Goal: Transaction & Acquisition: Purchase product/service

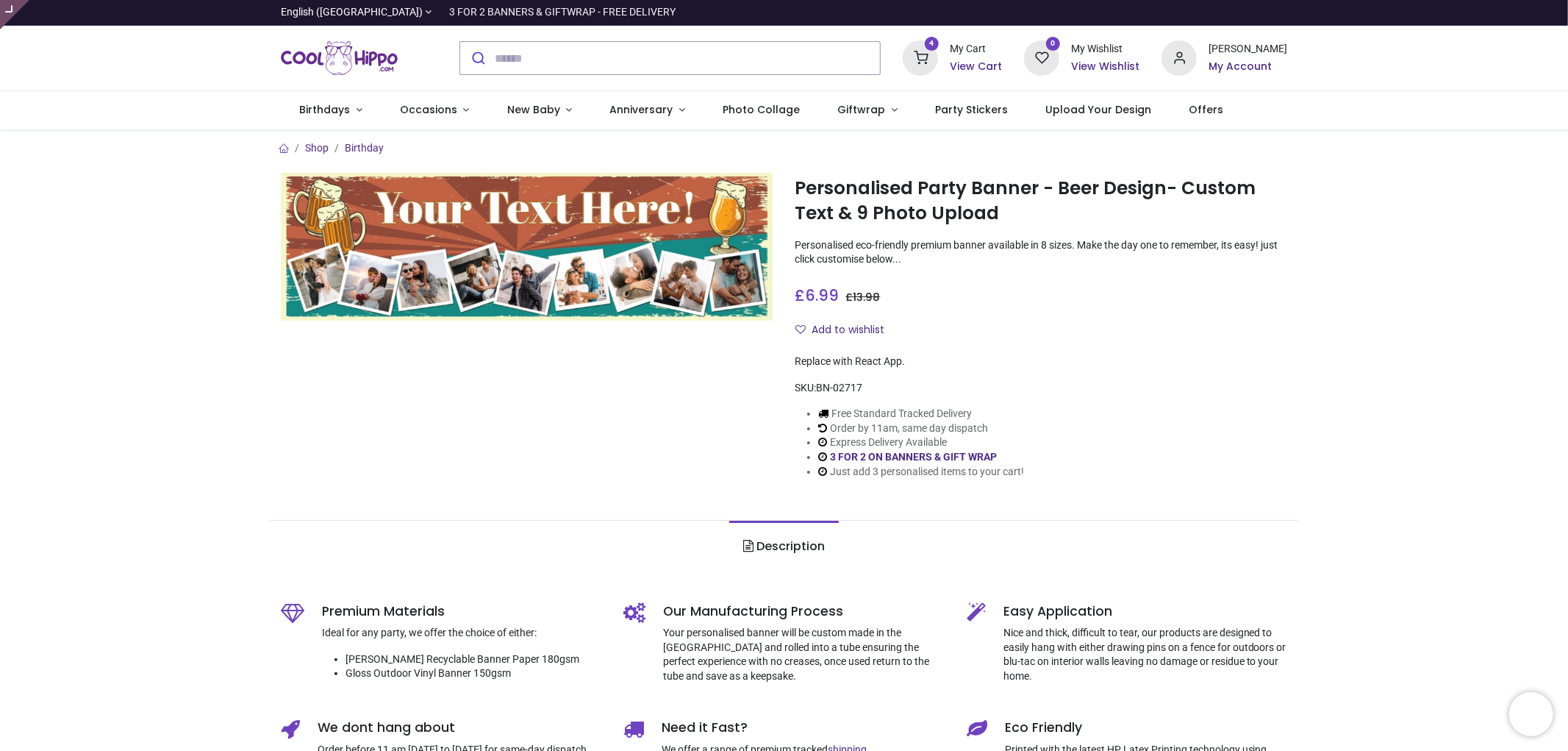
type input "**********"
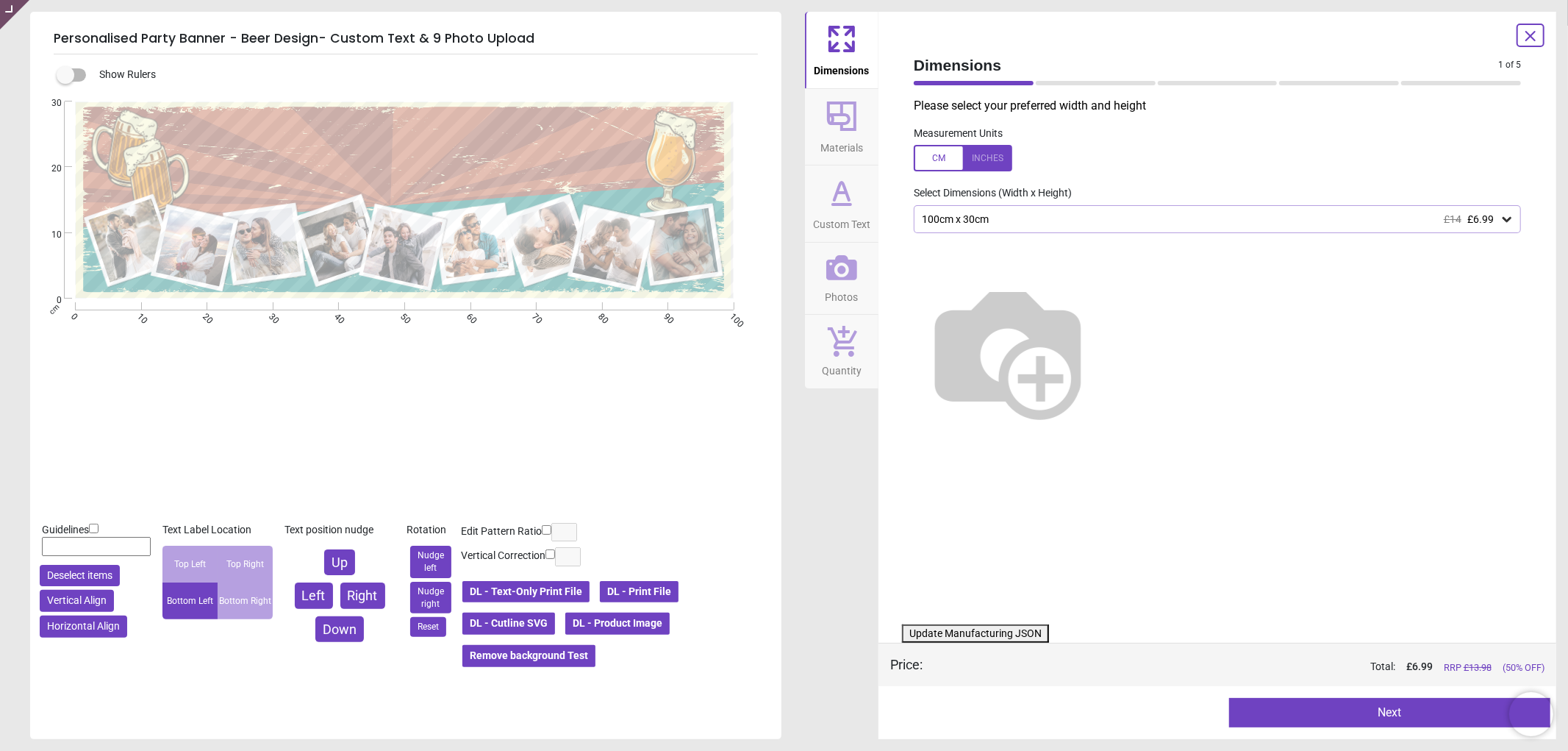
type textarea "**********"
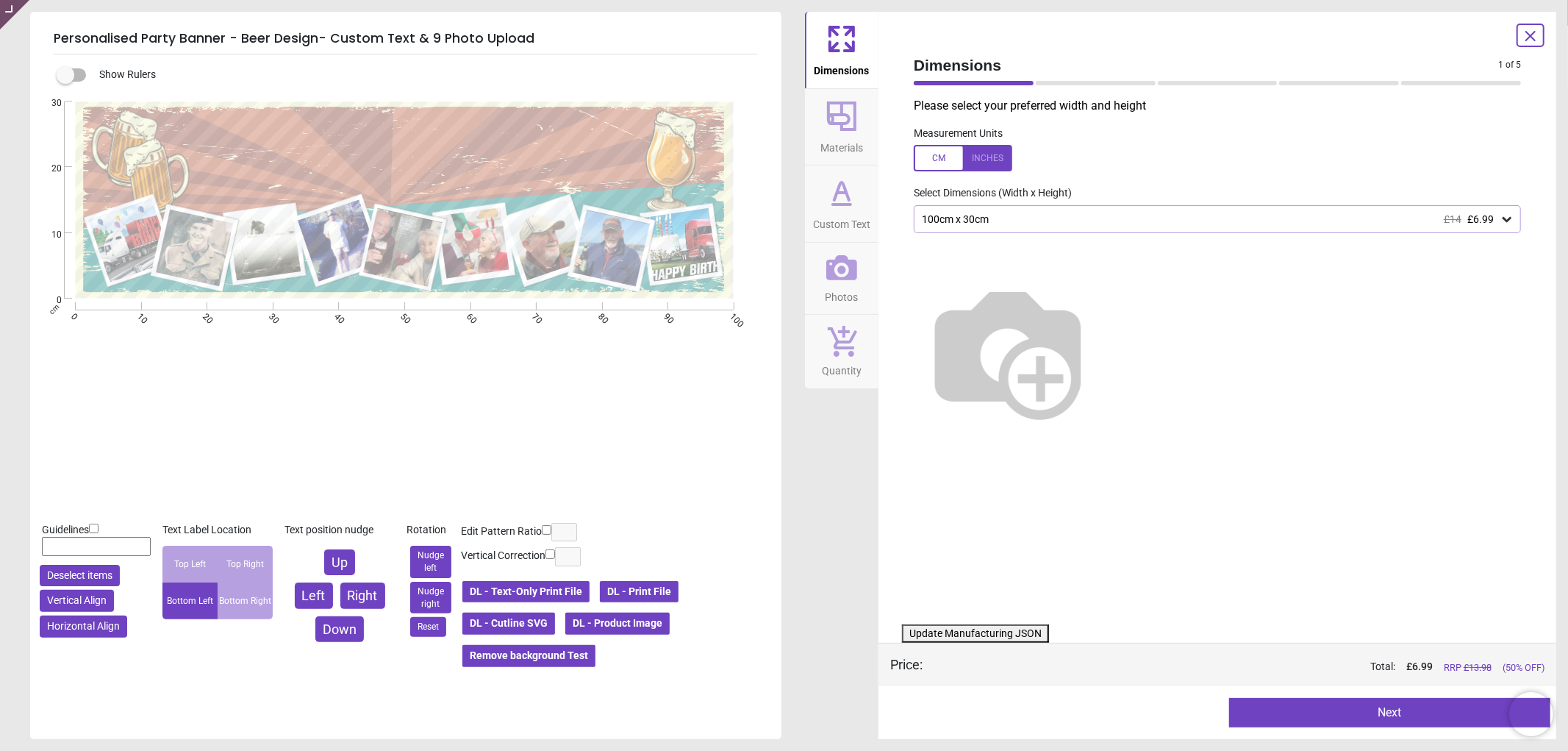
click at [635, 626] on button "DL - Product Image" at bounding box center [618, 624] width 107 height 25
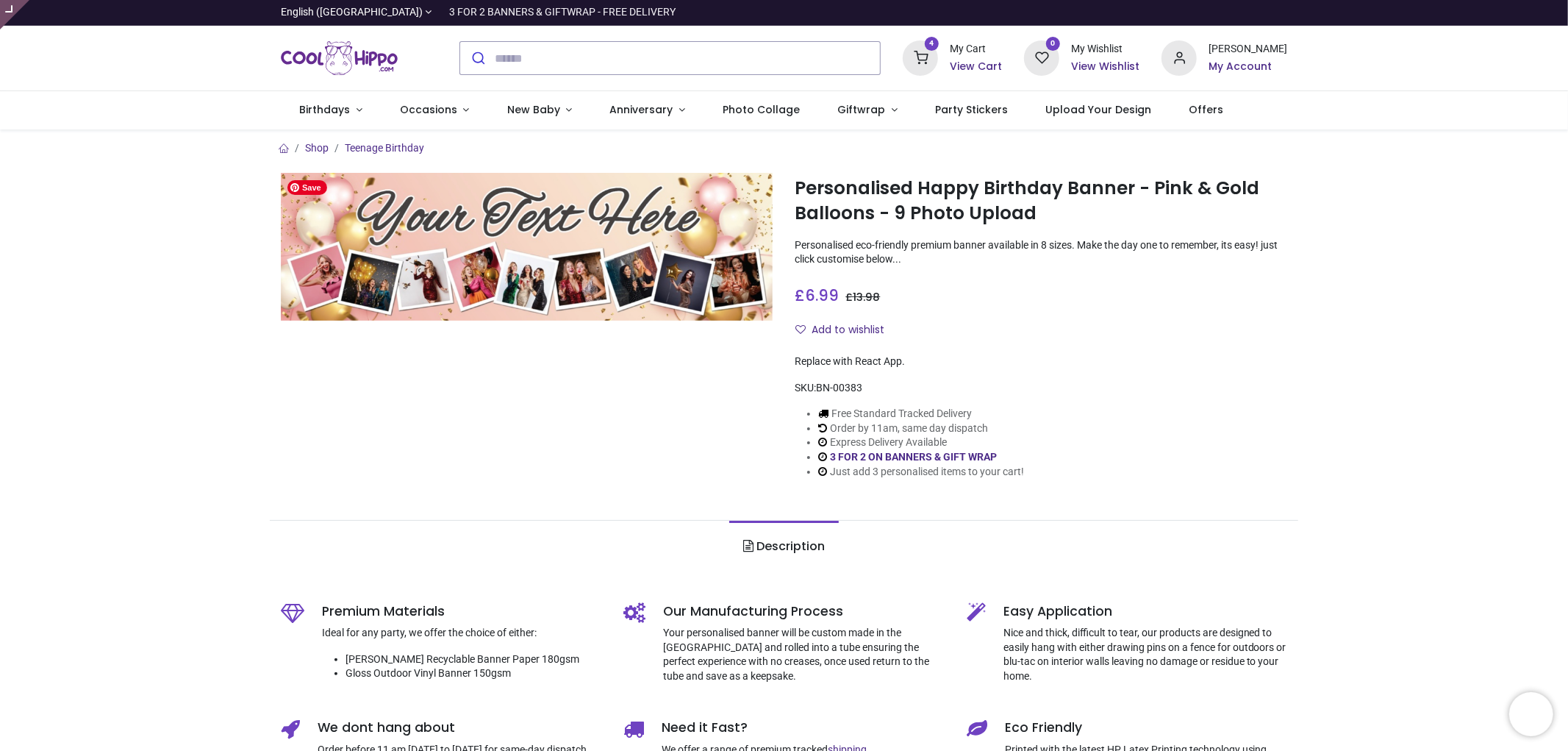
type input "**********"
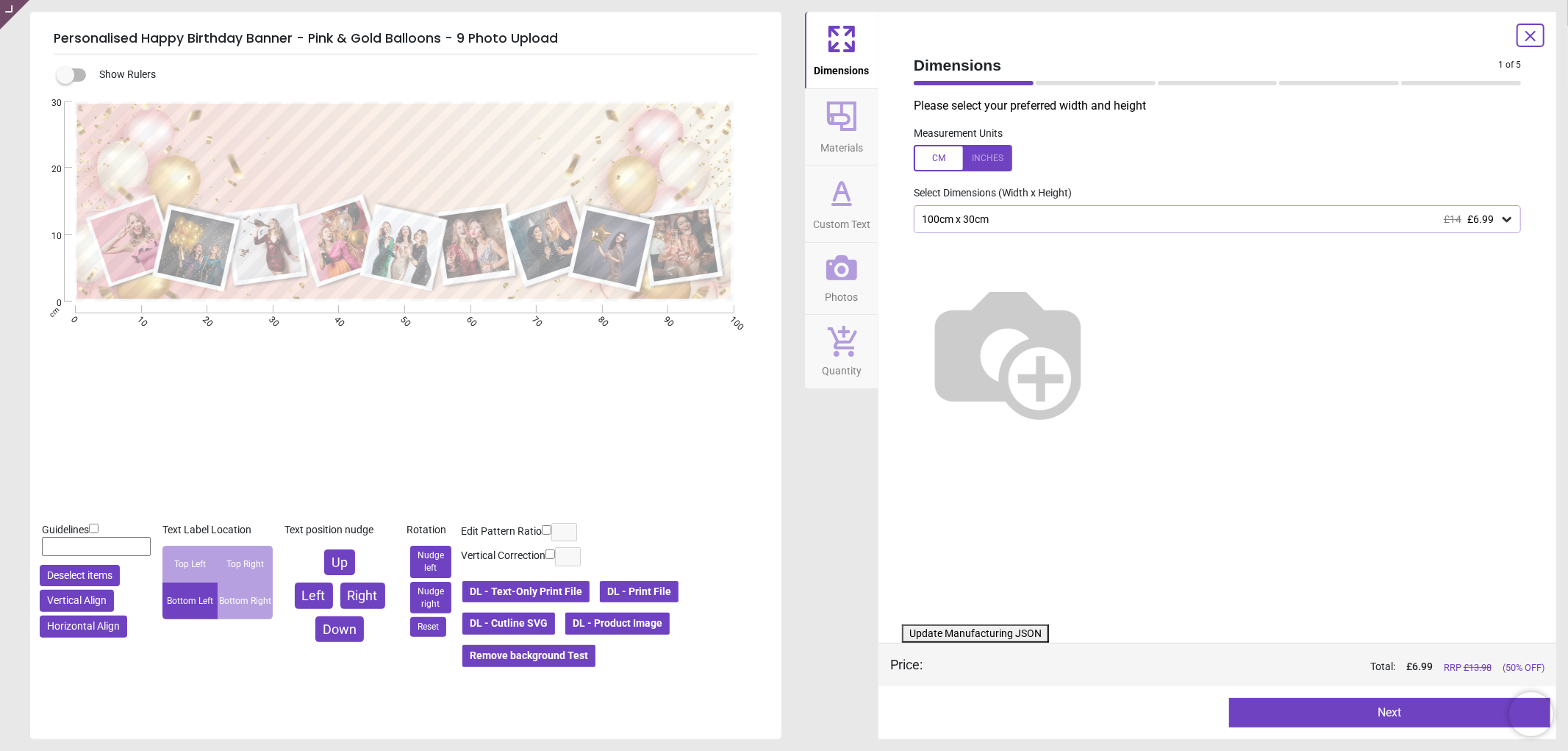
type textarea "**********"
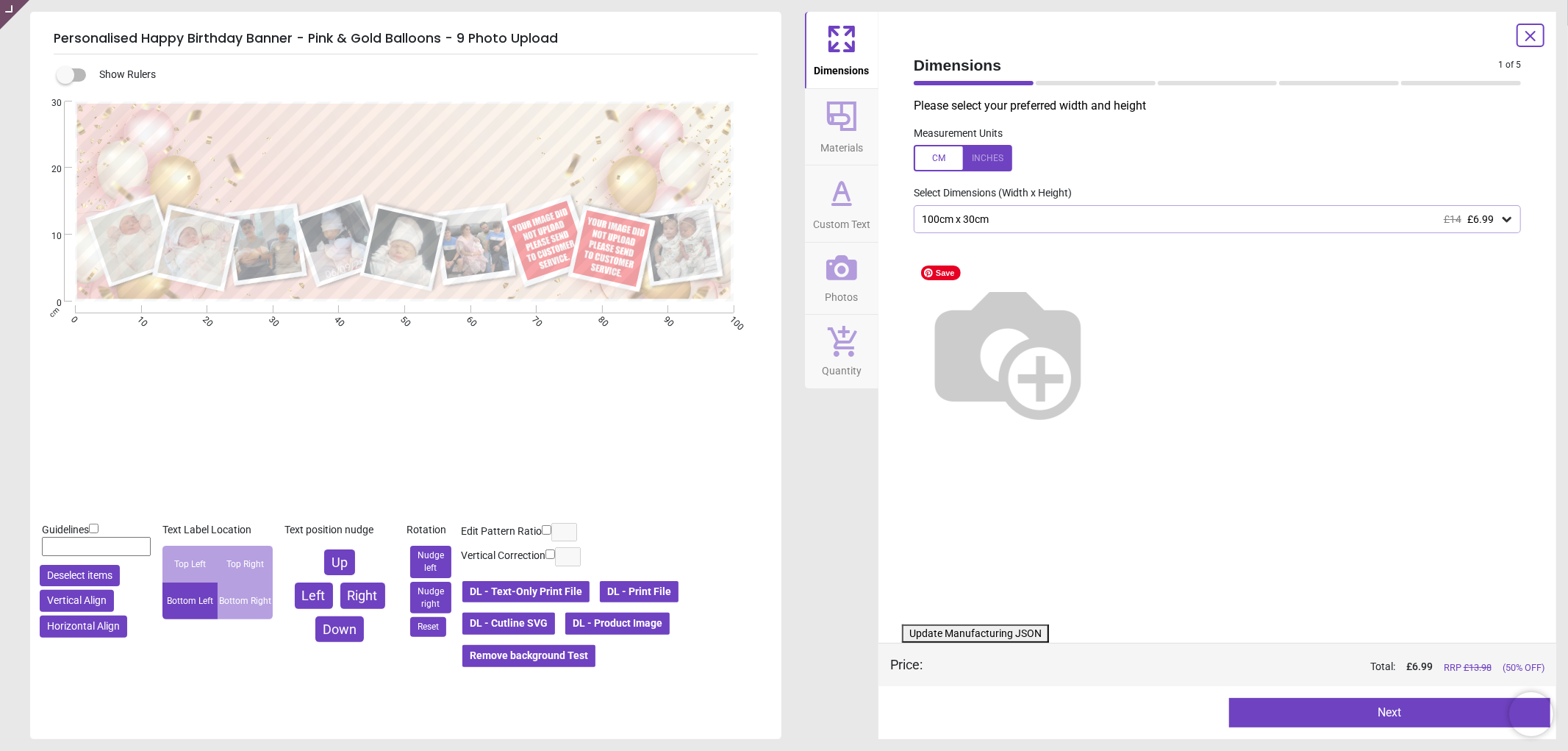
click at [841, 284] on span "Photos" at bounding box center [842, 294] width 33 height 22
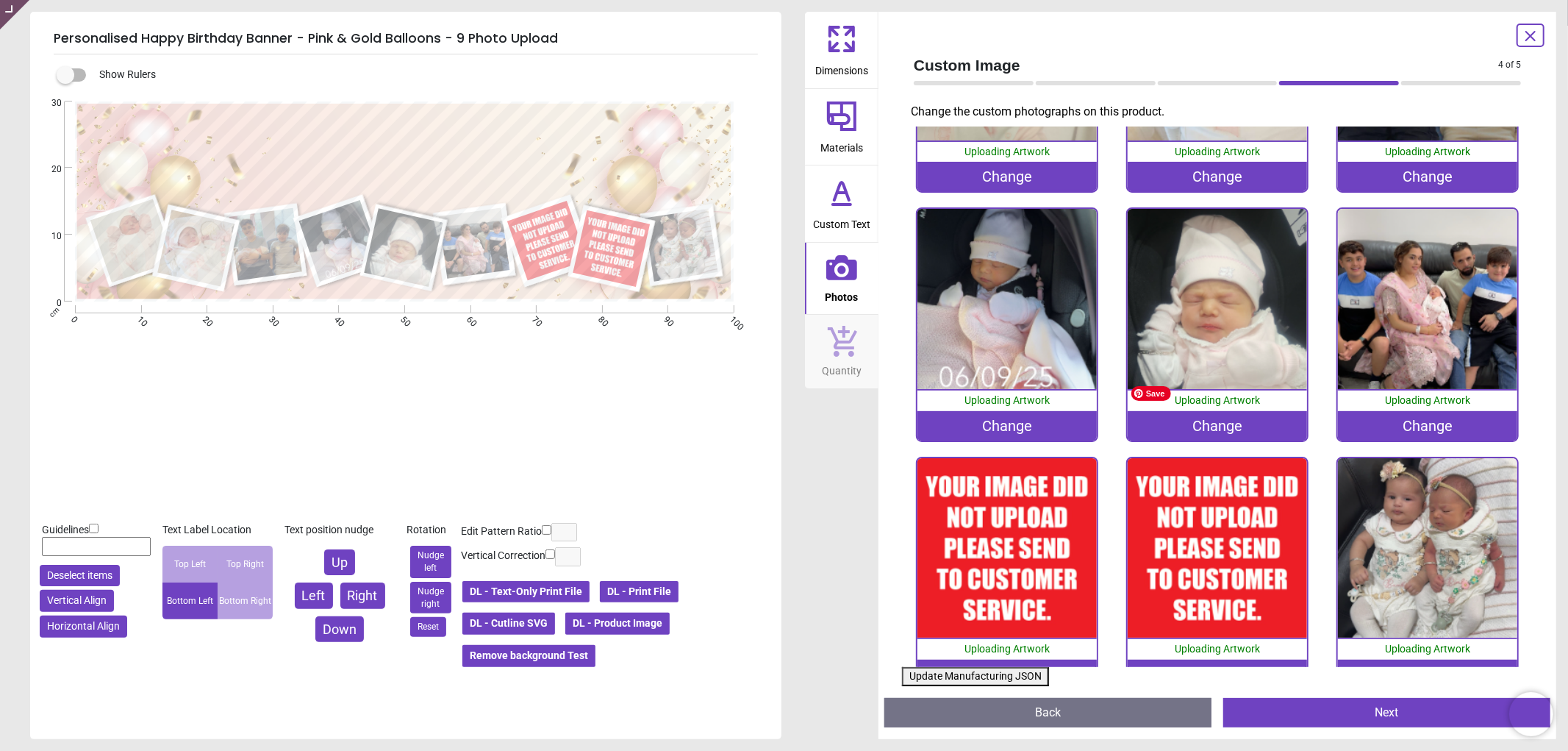
scroll to position [201, 0]
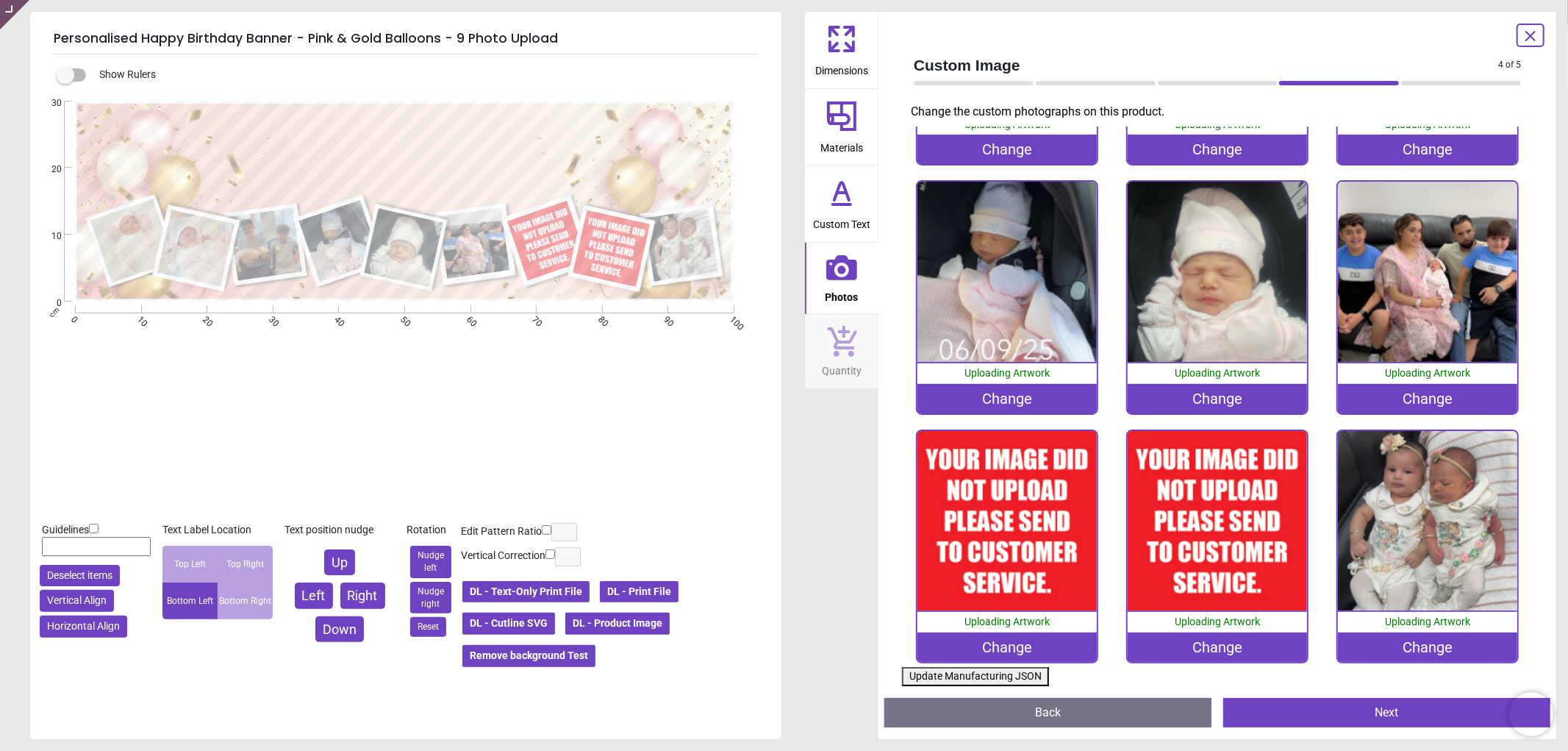
click at [1031, 632] on div "Change" at bounding box center [1007, 647] width 180 height 29
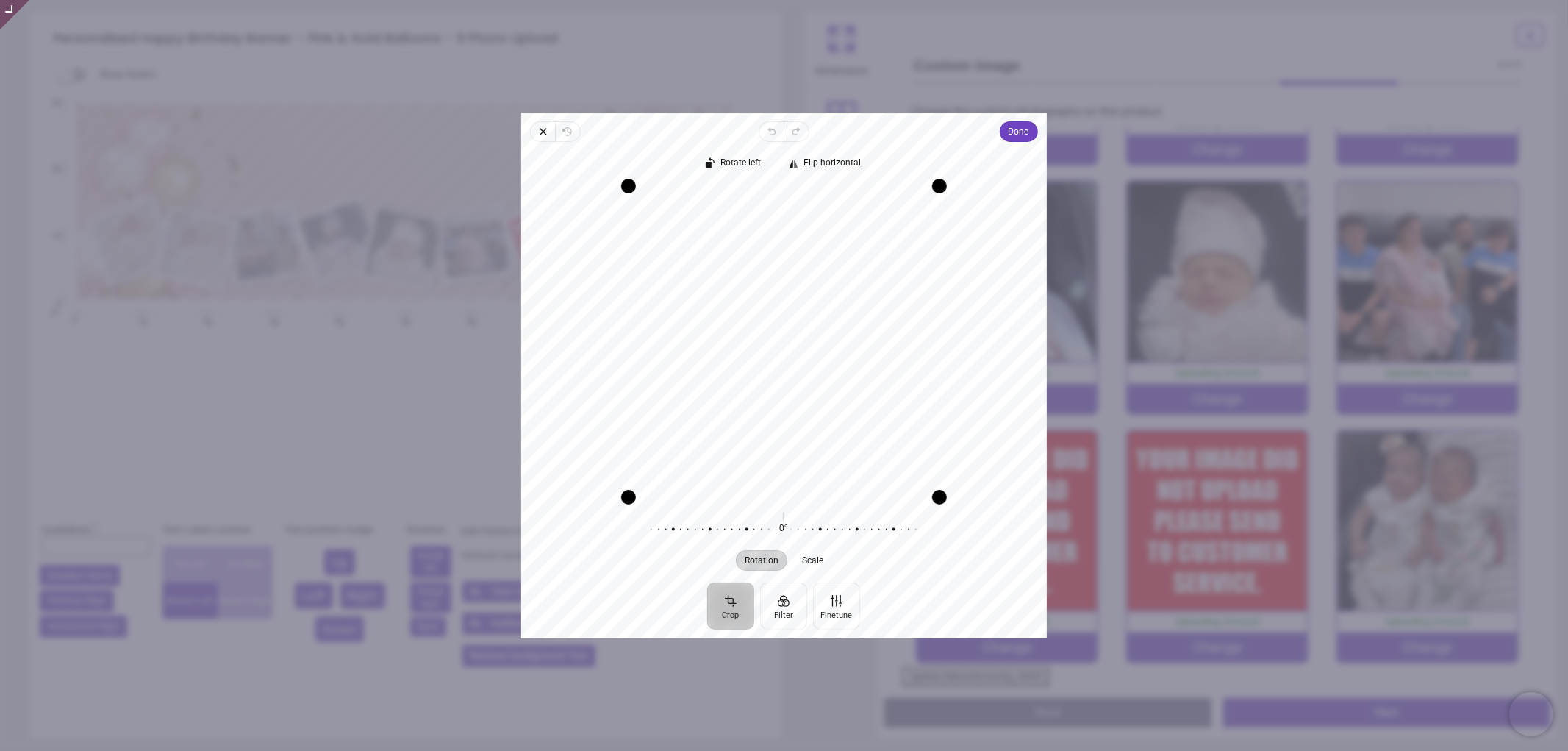
drag, startPoint x: 810, startPoint y: 339, endPoint x: 810, endPoint y: 352, distance: 13.0
click at [810, 352] on div "Recenter" at bounding box center [784, 341] width 502 height 311
click at [1009, 123] on span "Done" at bounding box center [1019, 132] width 20 height 18
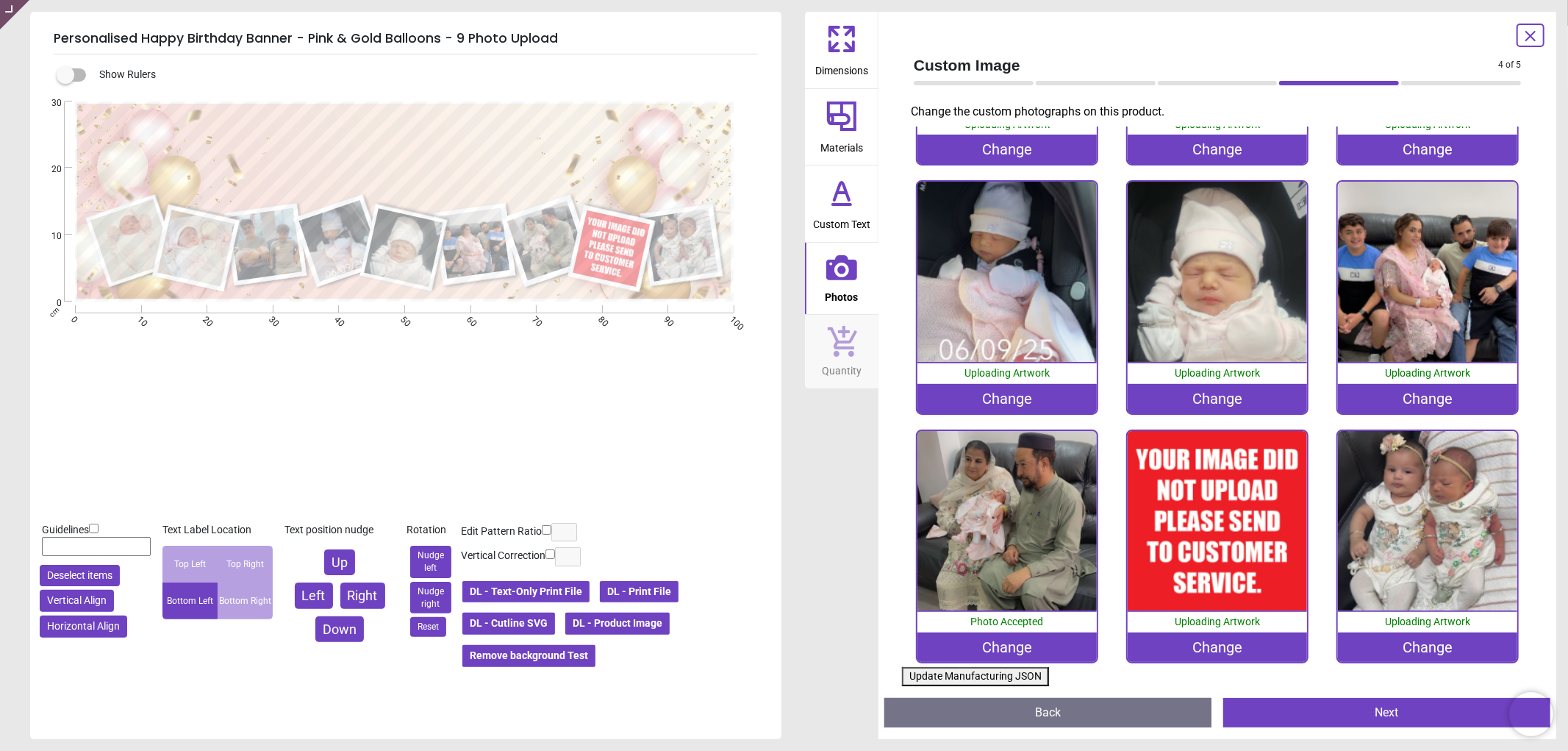
click at [1217, 632] on div "Change" at bounding box center [1217, 647] width 180 height 29
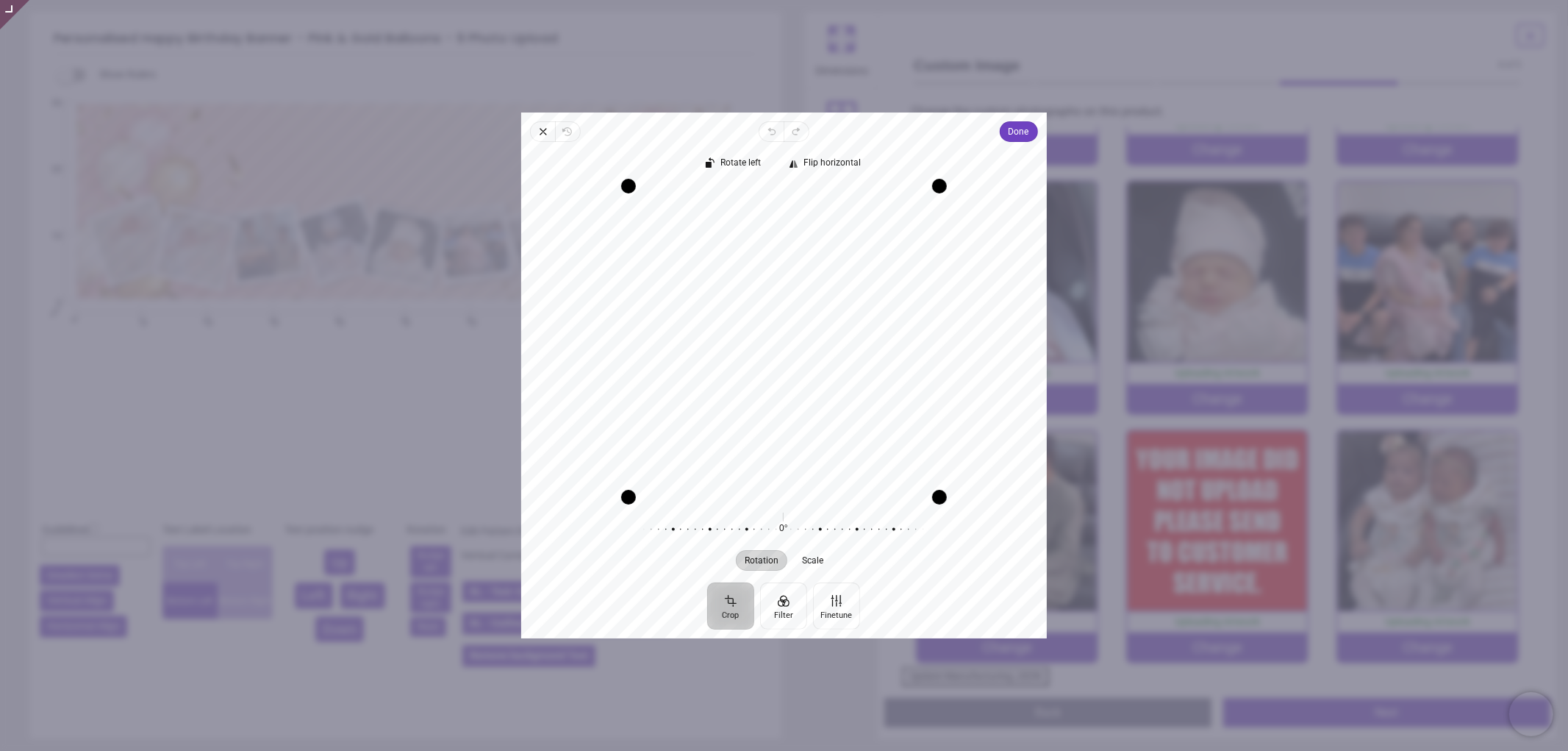
drag, startPoint x: 865, startPoint y: 339, endPoint x: 865, endPoint y: 373, distance: 34.0
click at [865, 373] on div "Recenter" at bounding box center [784, 341] width 502 height 311
drag, startPoint x: 862, startPoint y: 294, endPoint x: 862, endPoint y: 285, distance: 9.0
click at [862, 285] on div "Recenter" at bounding box center [784, 341] width 502 height 311
click at [786, 322] on div "Recenter" at bounding box center [784, 341] width 502 height 311
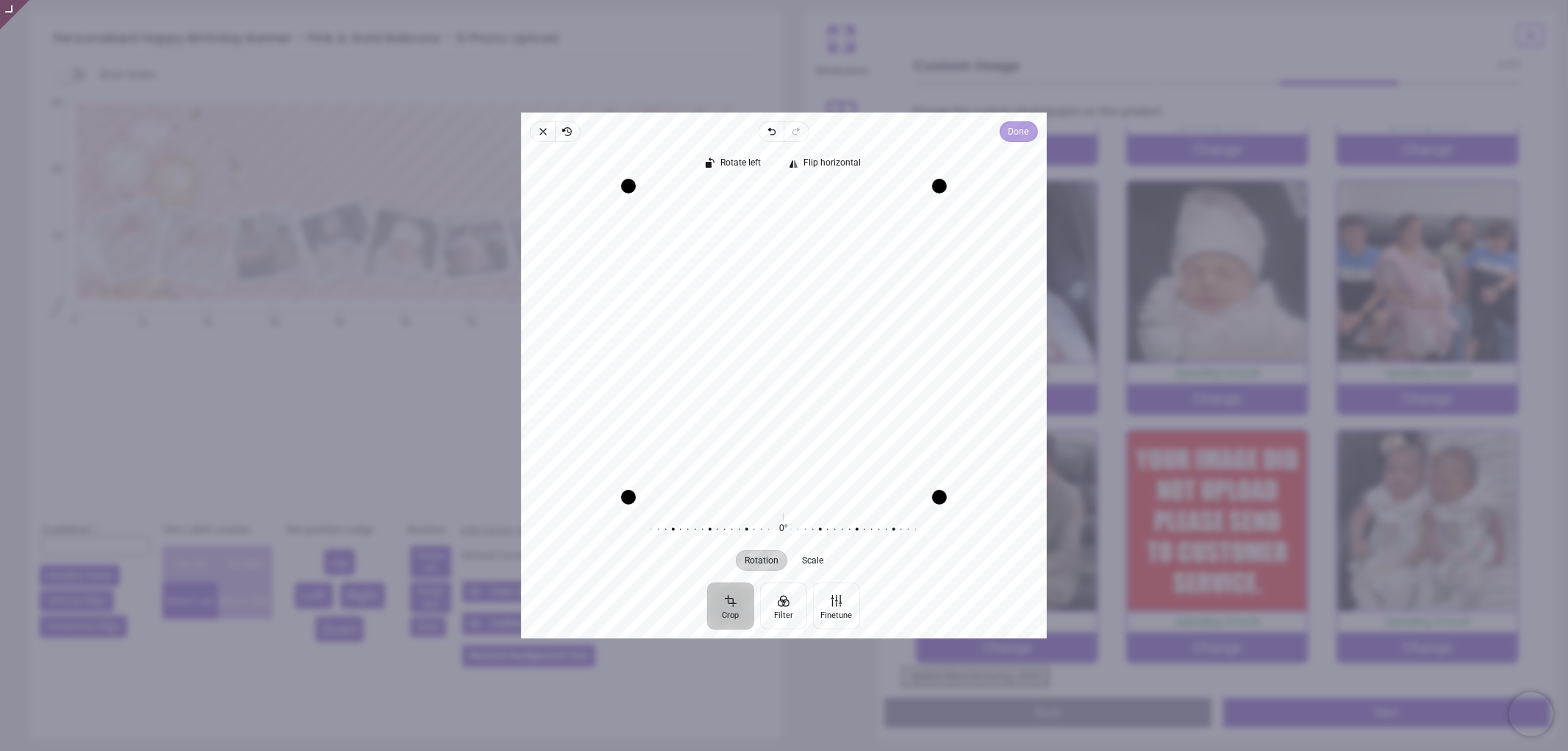
click at [1018, 127] on span "Done" at bounding box center [1019, 132] width 20 height 18
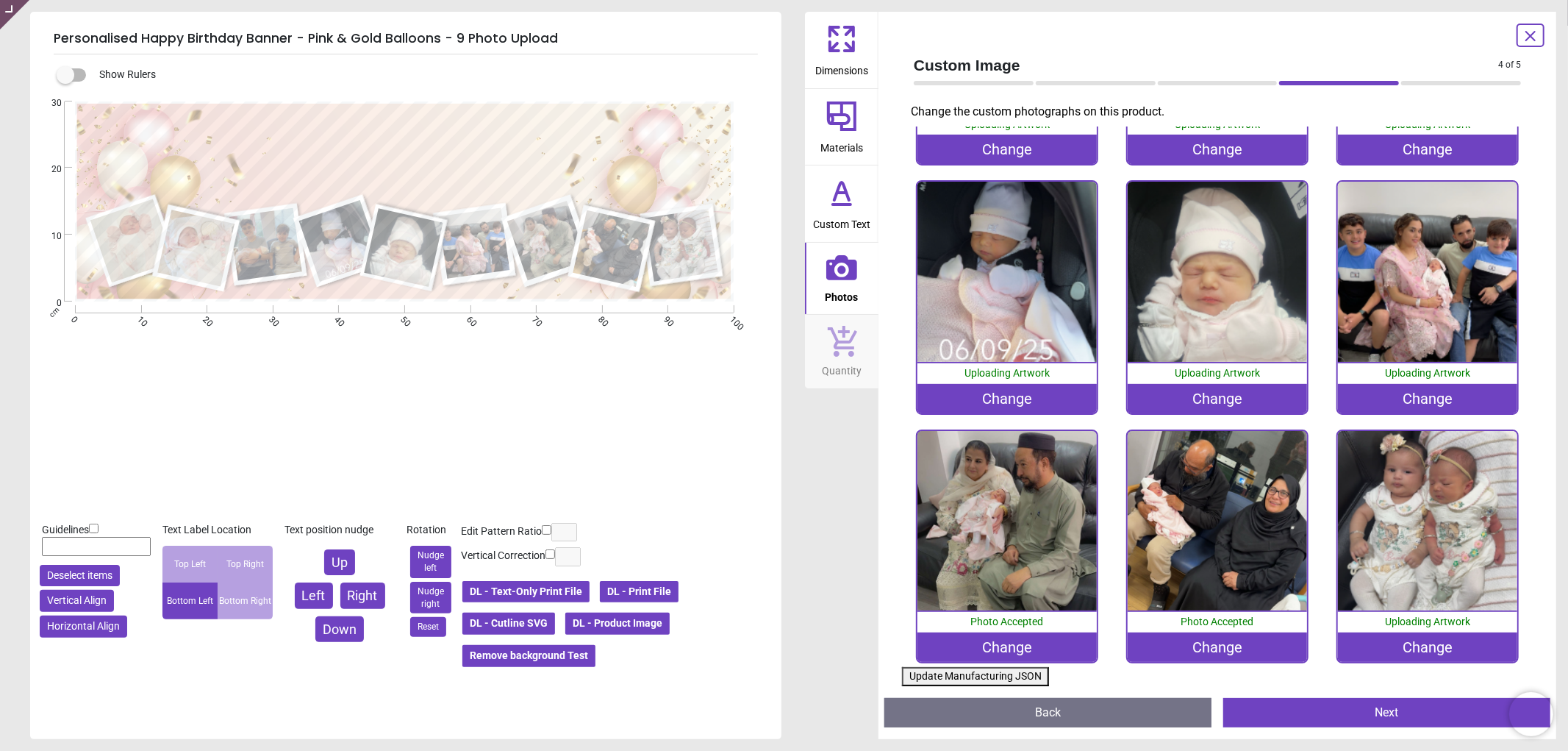
click at [940, 677] on button "Update Manufacturing JSON" at bounding box center [975, 677] width 147 height 19
click at [941, 677] on button "Update Manufacturing JSON" at bounding box center [975, 677] width 147 height 19
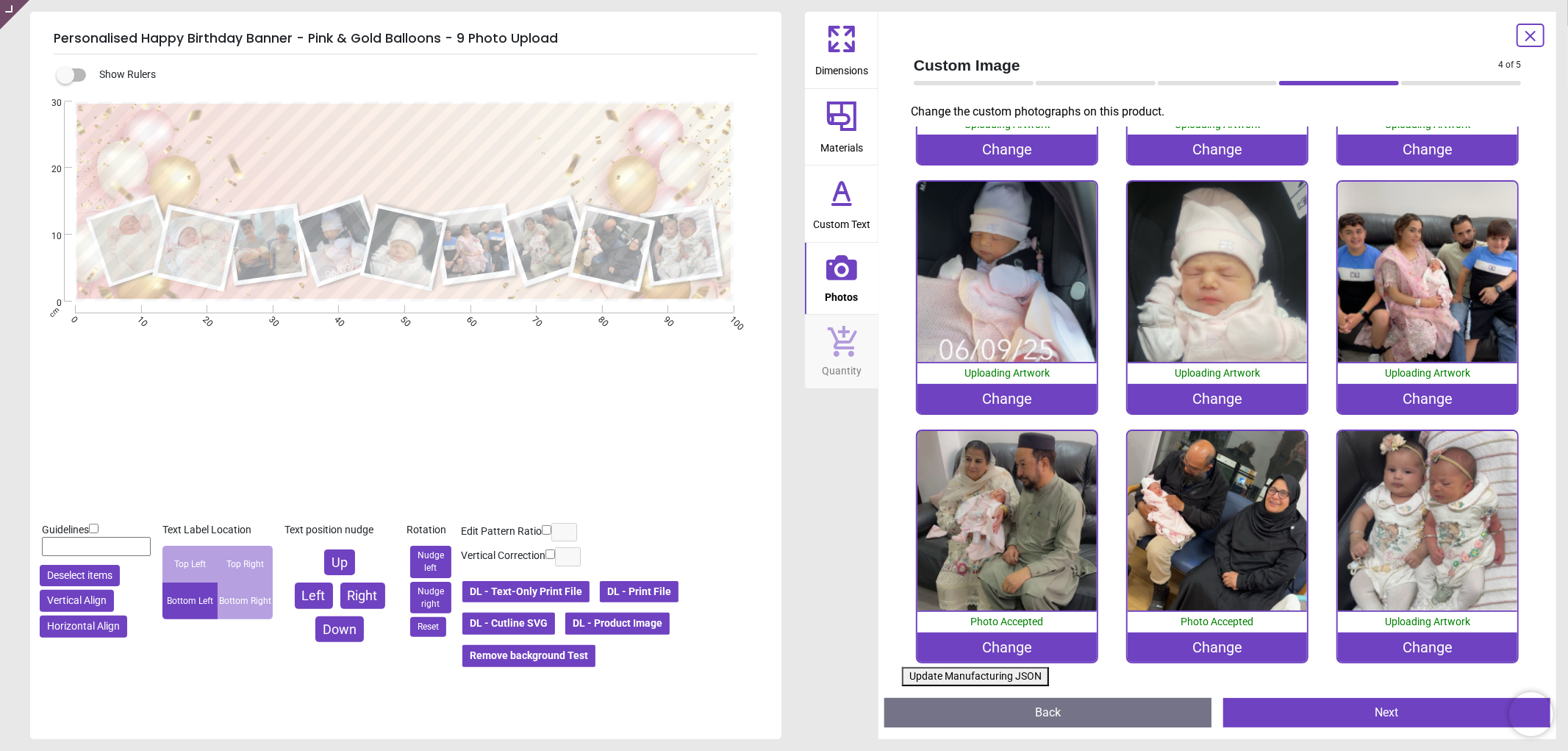
click at [941, 677] on button "Update Manufacturing JSON" at bounding box center [975, 677] width 147 height 19
click at [942, 677] on button "Update Manufacturing JSON" at bounding box center [975, 677] width 147 height 19
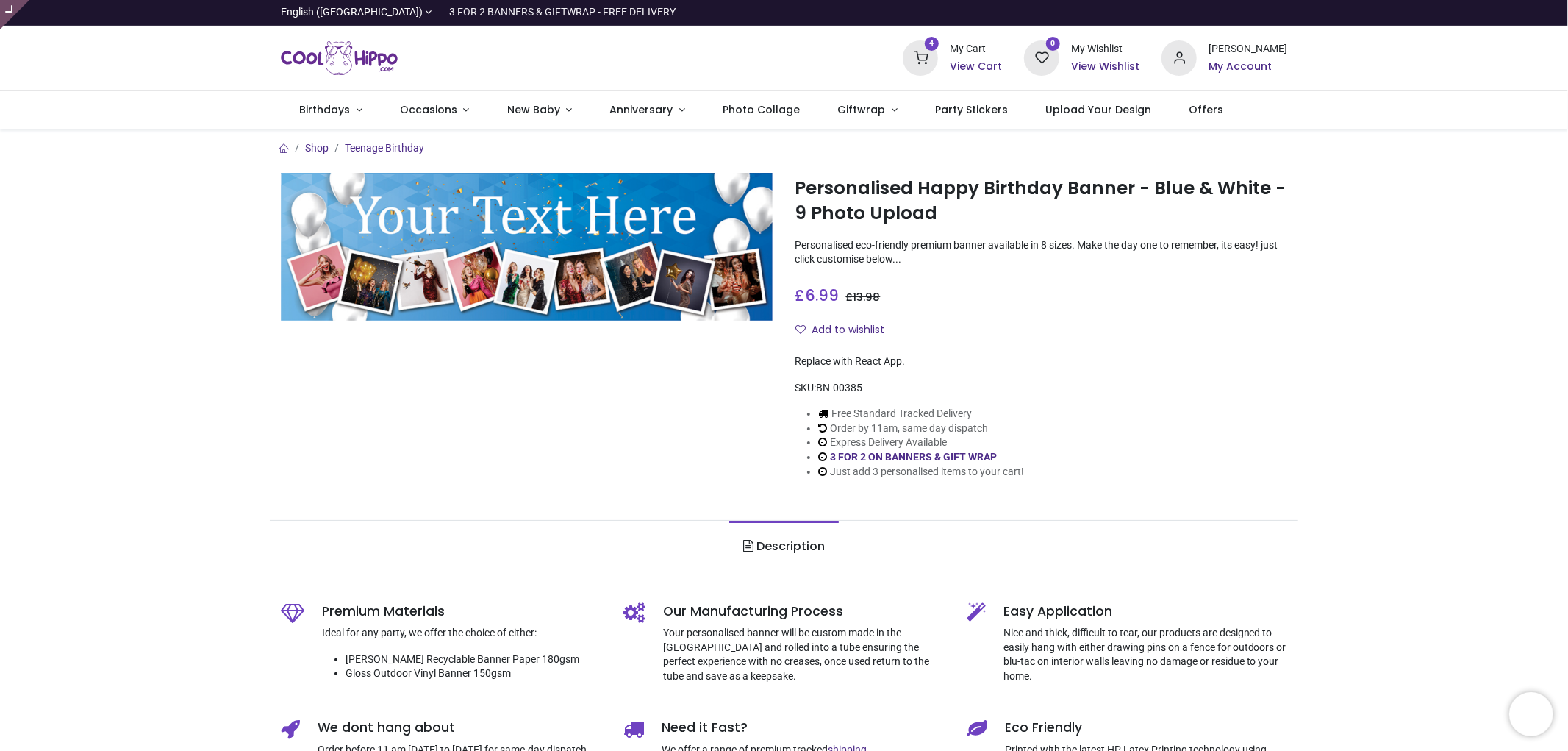
type input "**********"
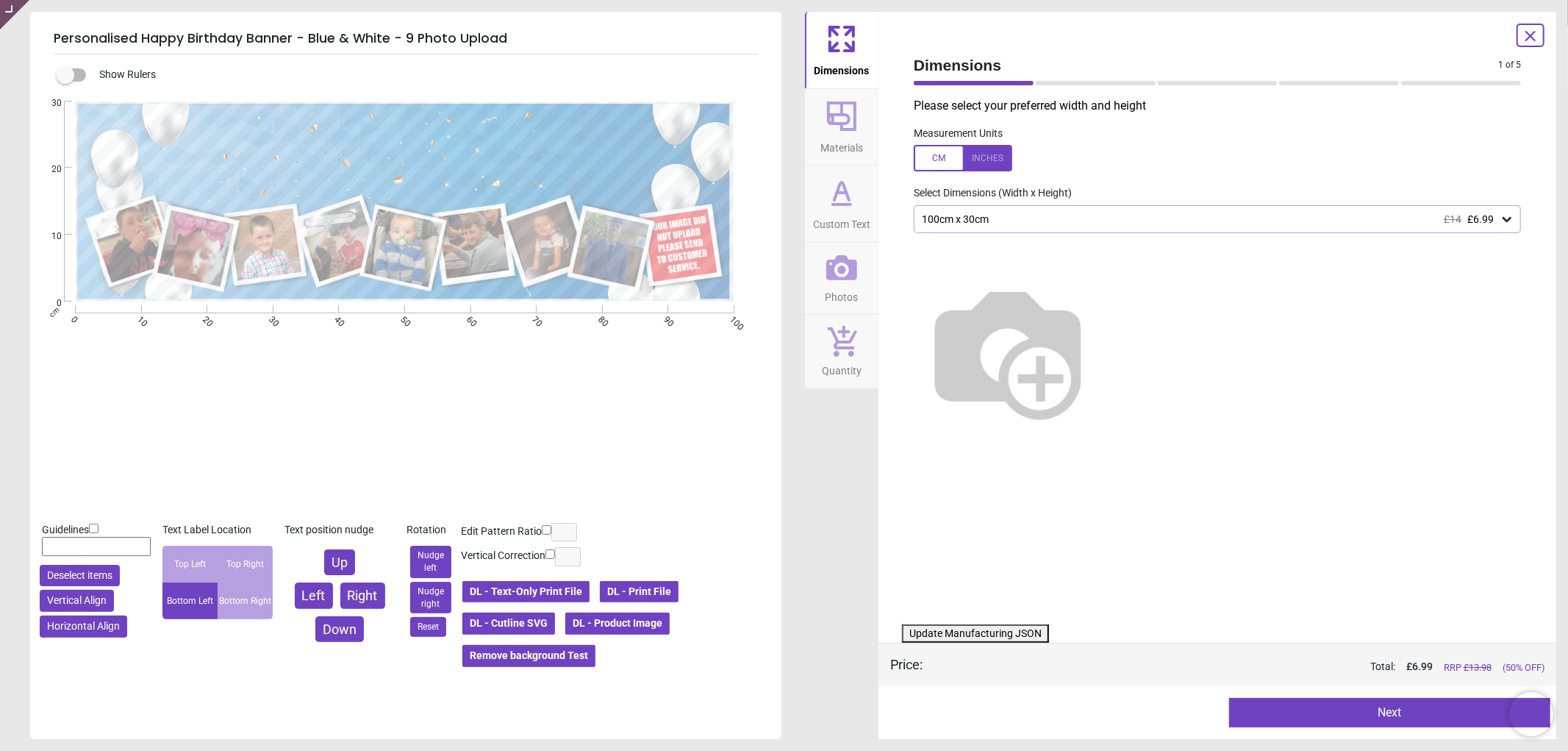
click at [840, 269] on icon at bounding box center [842, 267] width 31 height 25
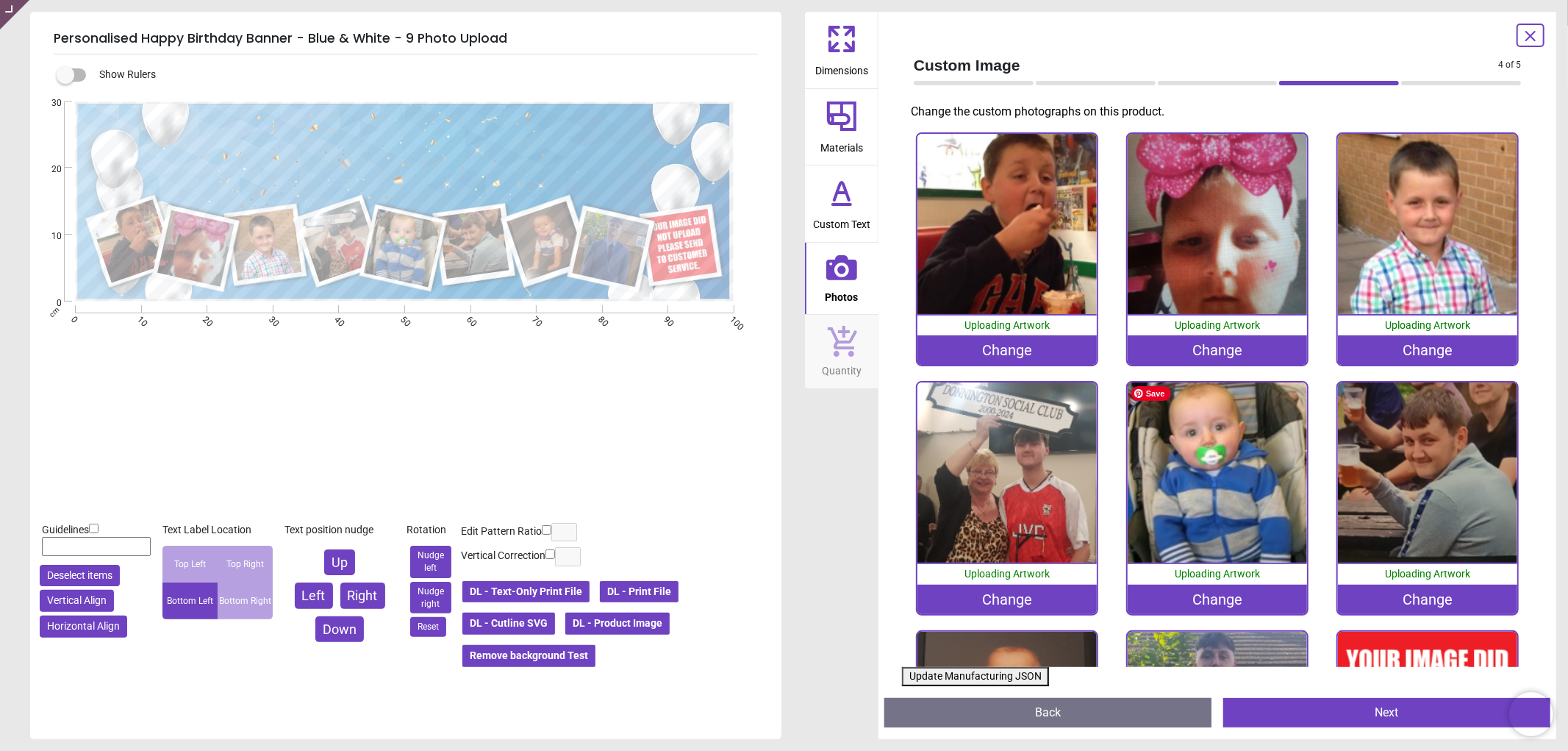
scroll to position [201, 0]
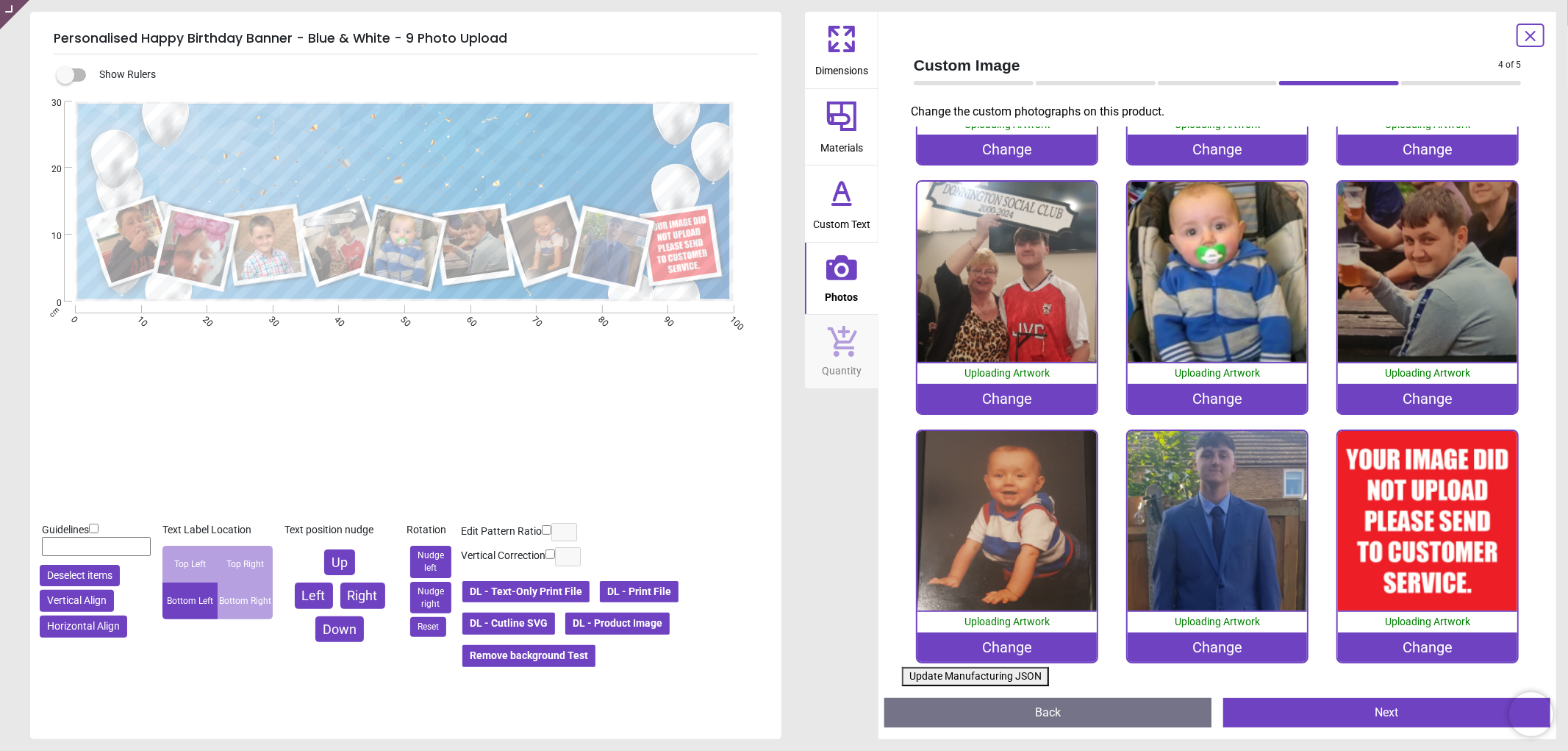
click at [1406, 634] on div "Change" at bounding box center [1428, 647] width 180 height 29
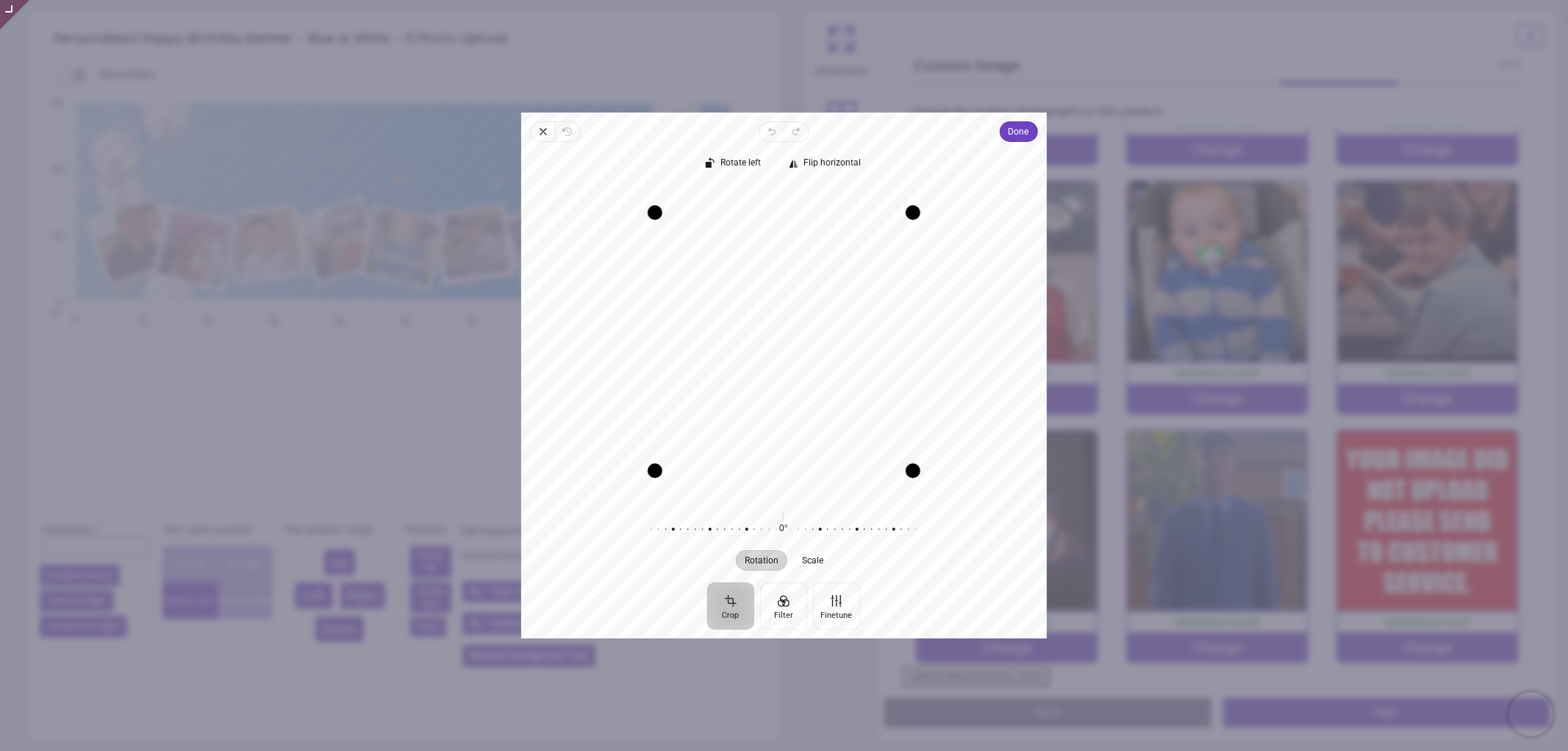
drag, startPoint x: 829, startPoint y: 324, endPoint x: 829, endPoint y: 333, distance: 9.0
click at [829, 333] on div "Recenter" at bounding box center [784, 341] width 502 height 311
drag, startPoint x: 846, startPoint y: 305, endPoint x: 842, endPoint y: 265, distance: 40.2
click at [842, 265] on div "Recenter" at bounding box center [784, 341] width 502 height 311
click at [1019, 127] on span "Done" at bounding box center [1019, 132] width 20 height 18
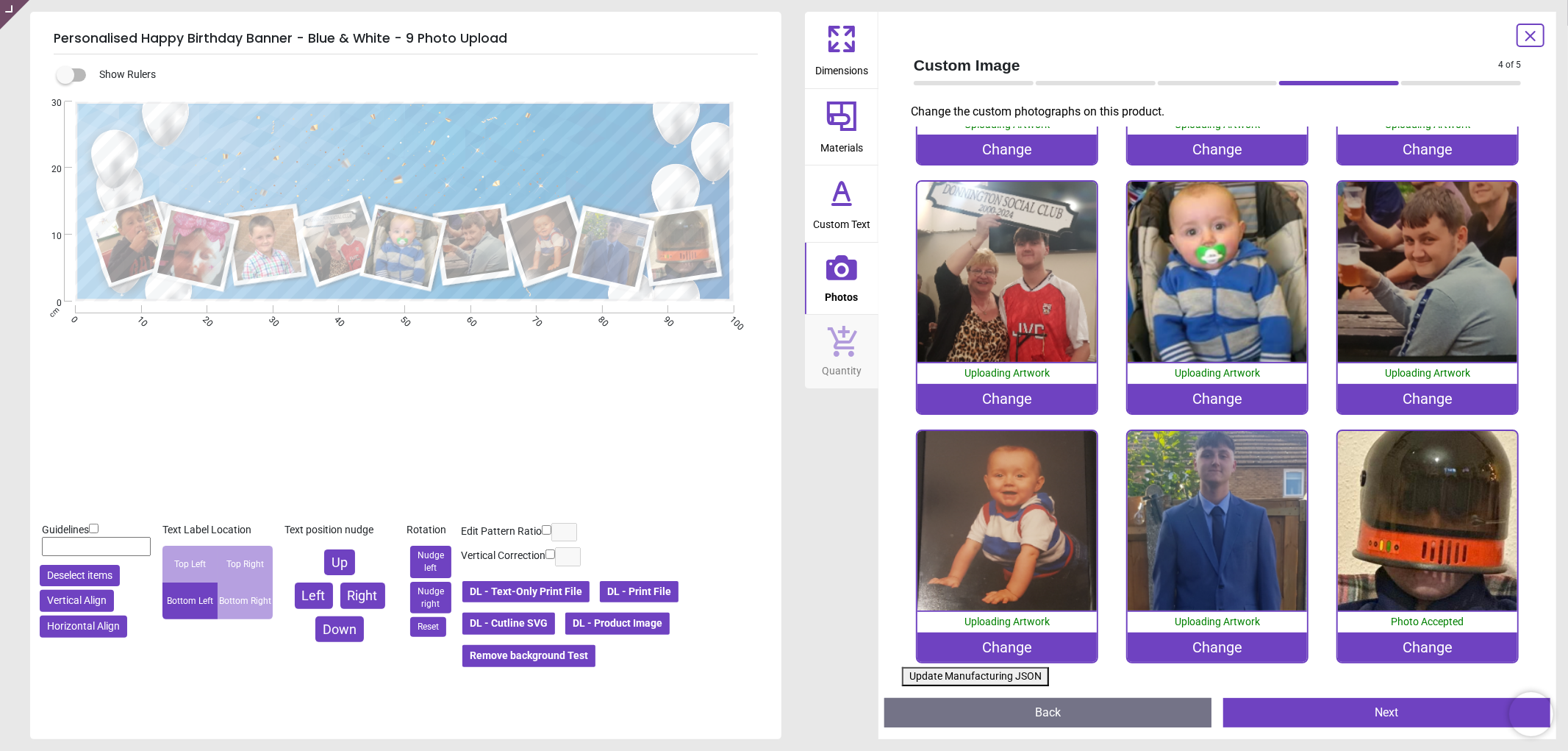
click at [946, 676] on button "Update Manufacturing JSON" at bounding box center [975, 677] width 147 height 19
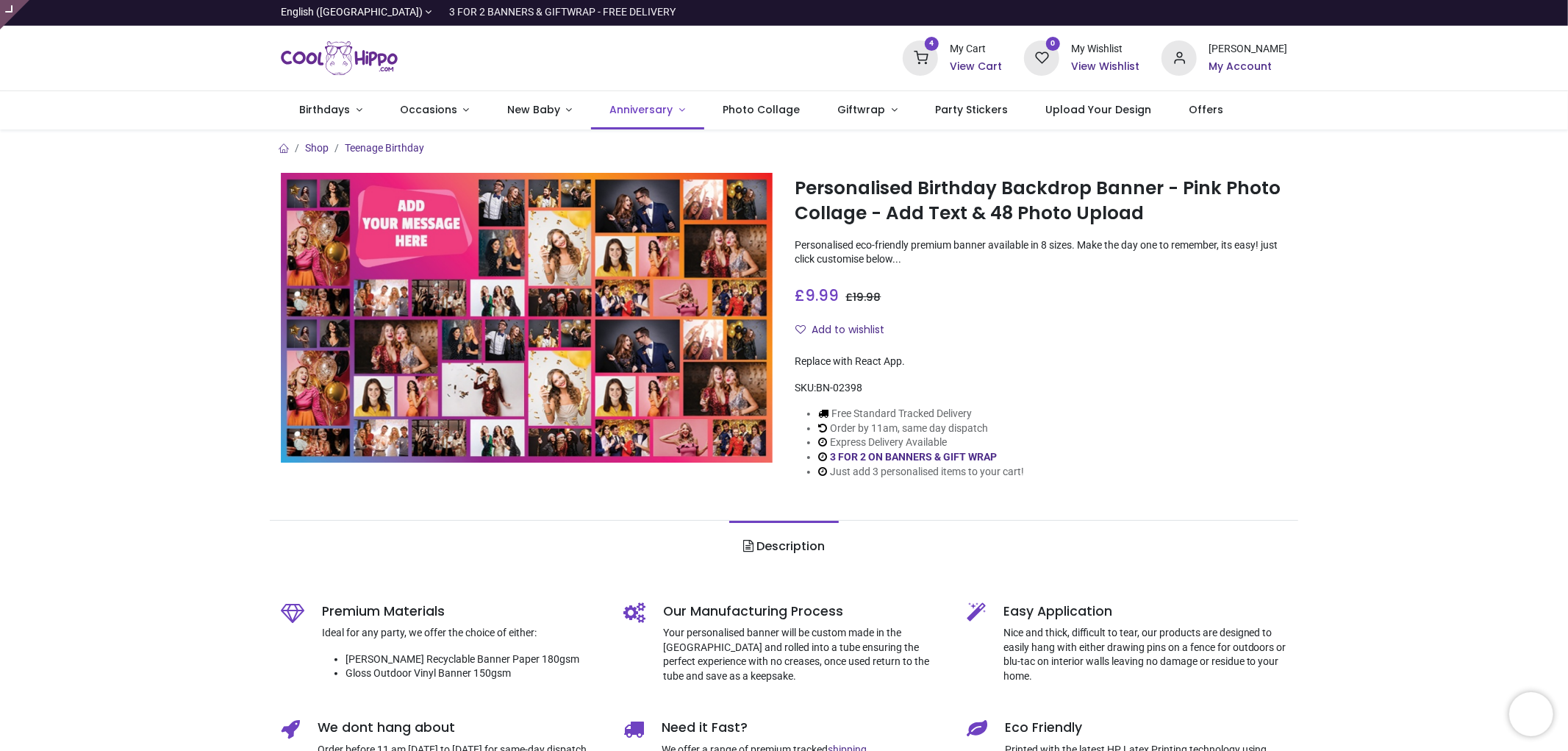
type input "**********"
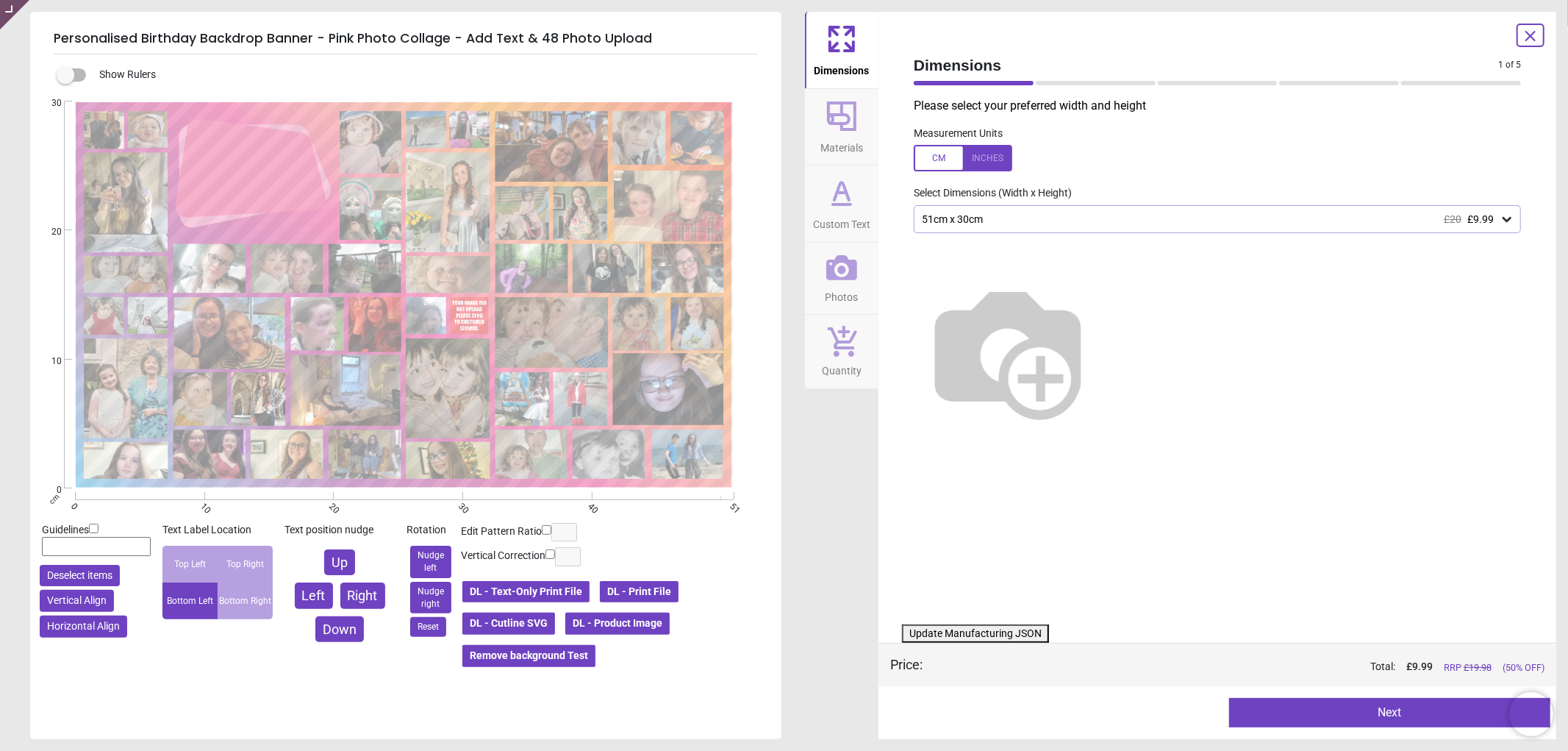
click at [863, 269] on button "Photos" at bounding box center [842, 278] width 74 height 72
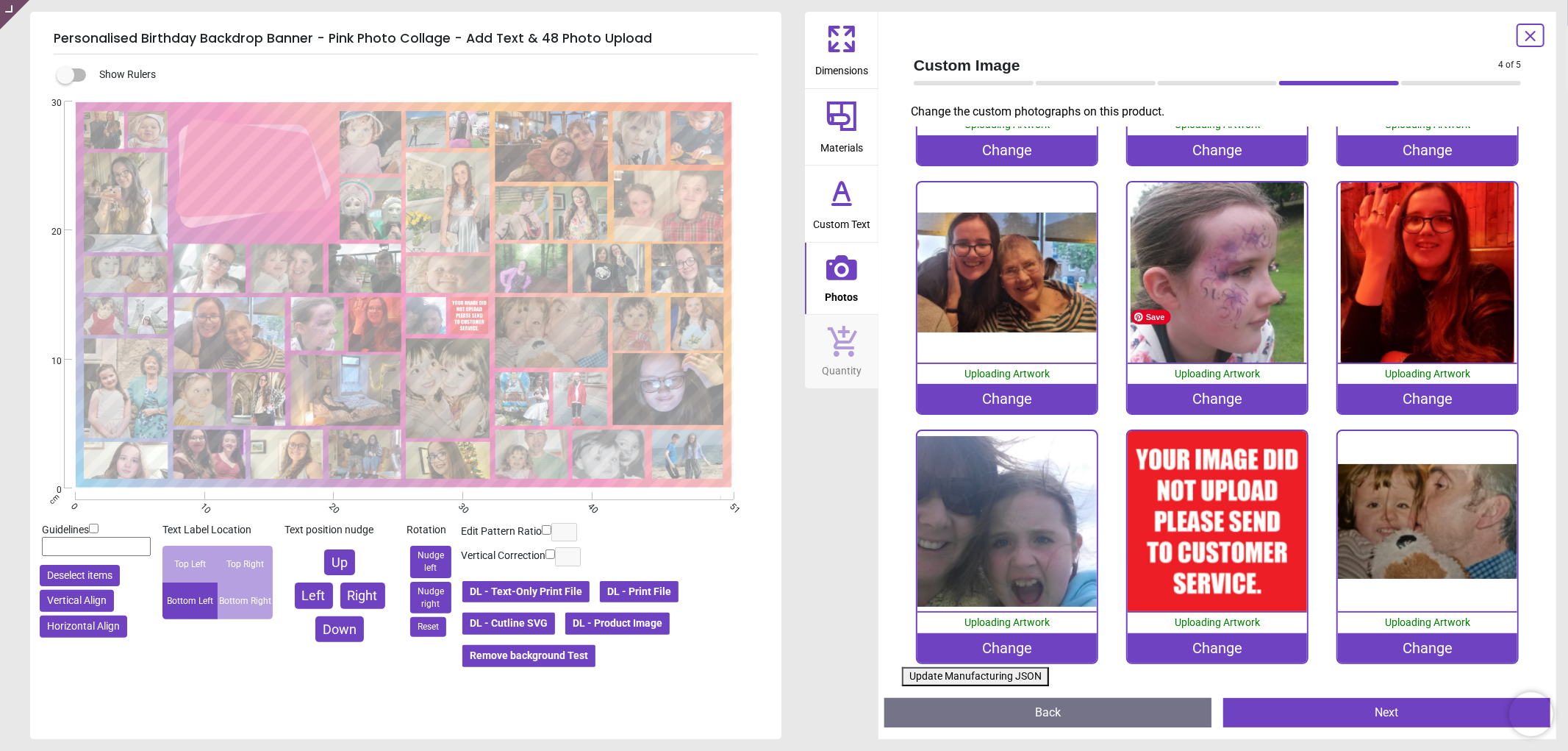
scroll to position [2042, 0]
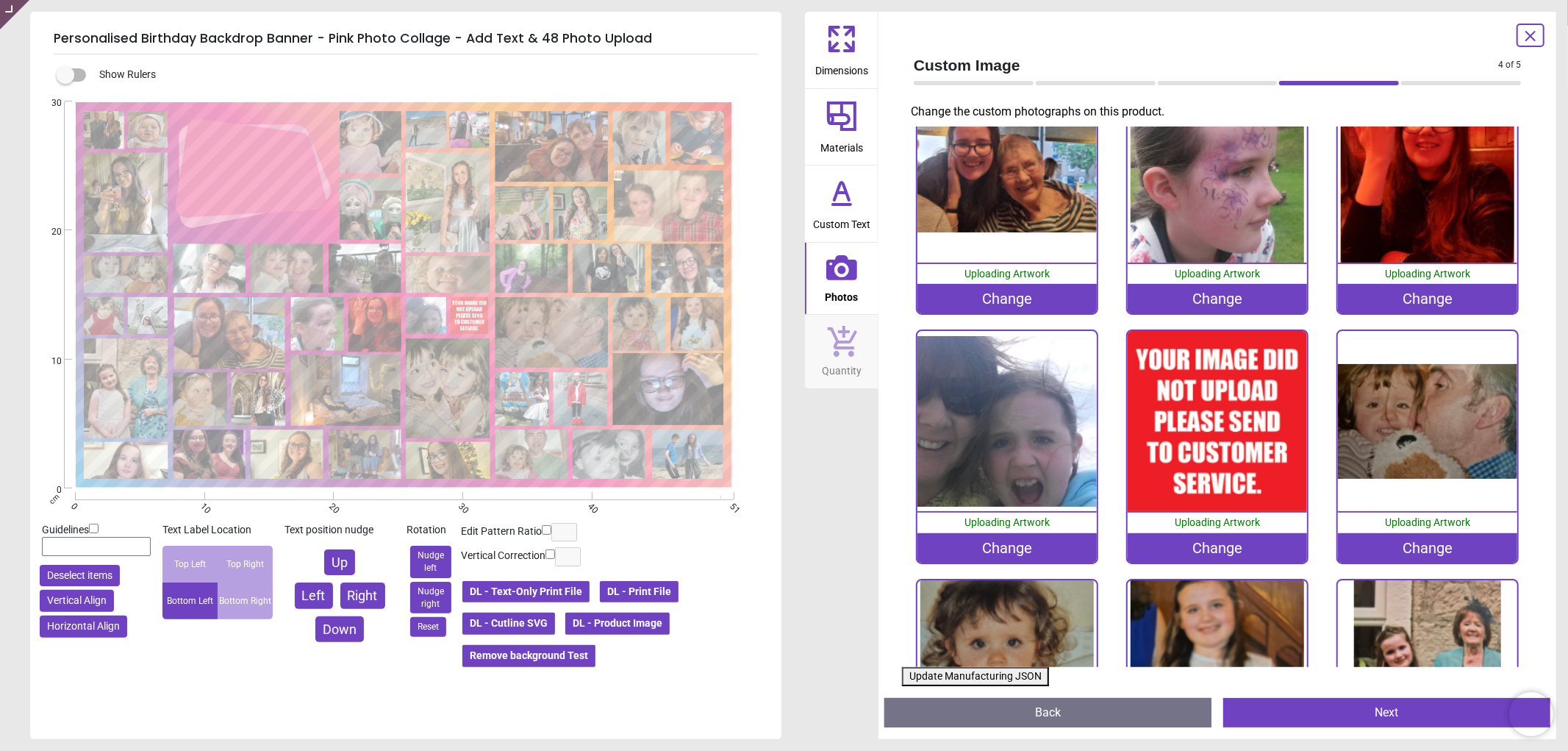
click at [1202, 533] on div "Change" at bounding box center [1217, 548] width 180 height 29
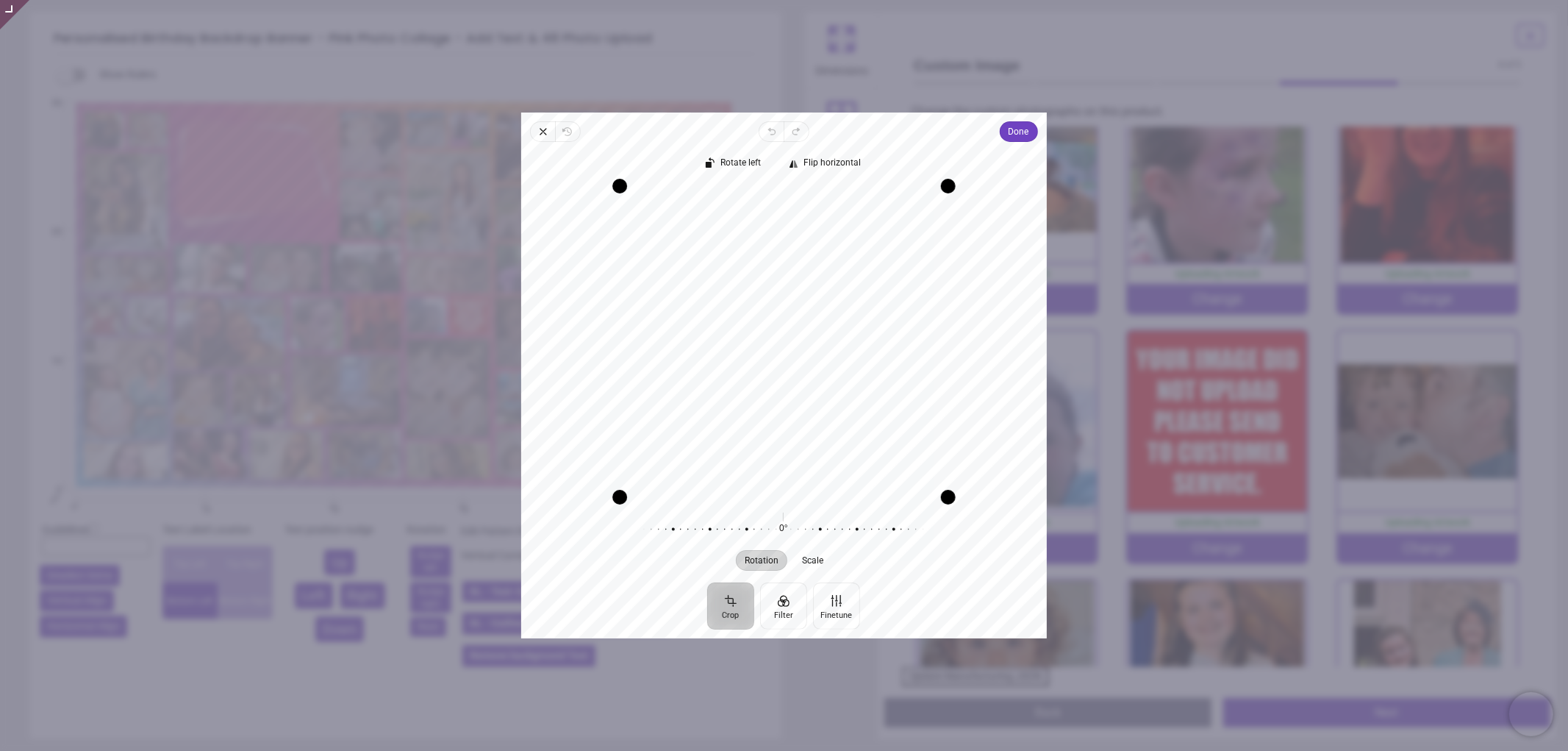
drag, startPoint x: 829, startPoint y: 373, endPoint x: 827, endPoint y: 391, distance: 18.1
click at [827, 391] on div "Recenter" at bounding box center [784, 341] width 502 height 311
drag, startPoint x: 846, startPoint y: 364, endPoint x: 868, endPoint y: 365, distance: 22.0
click at [868, 365] on div "Recenter" at bounding box center [784, 341] width 502 height 311
click at [1018, 127] on span "Done" at bounding box center [1019, 132] width 20 height 18
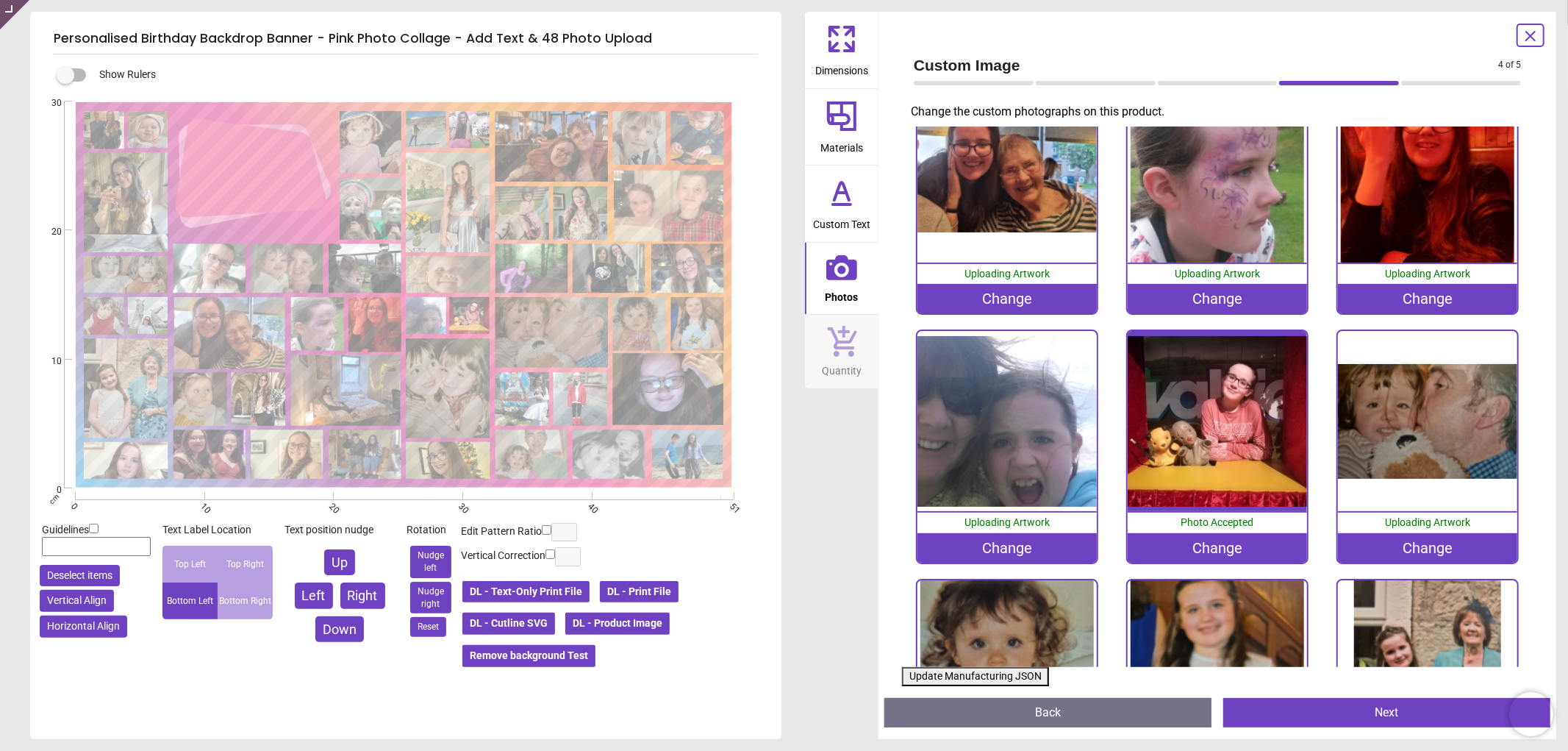
click at [928, 671] on button "Update Manufacturing JSON" at bounding box center [975, 677] width 147 height 19
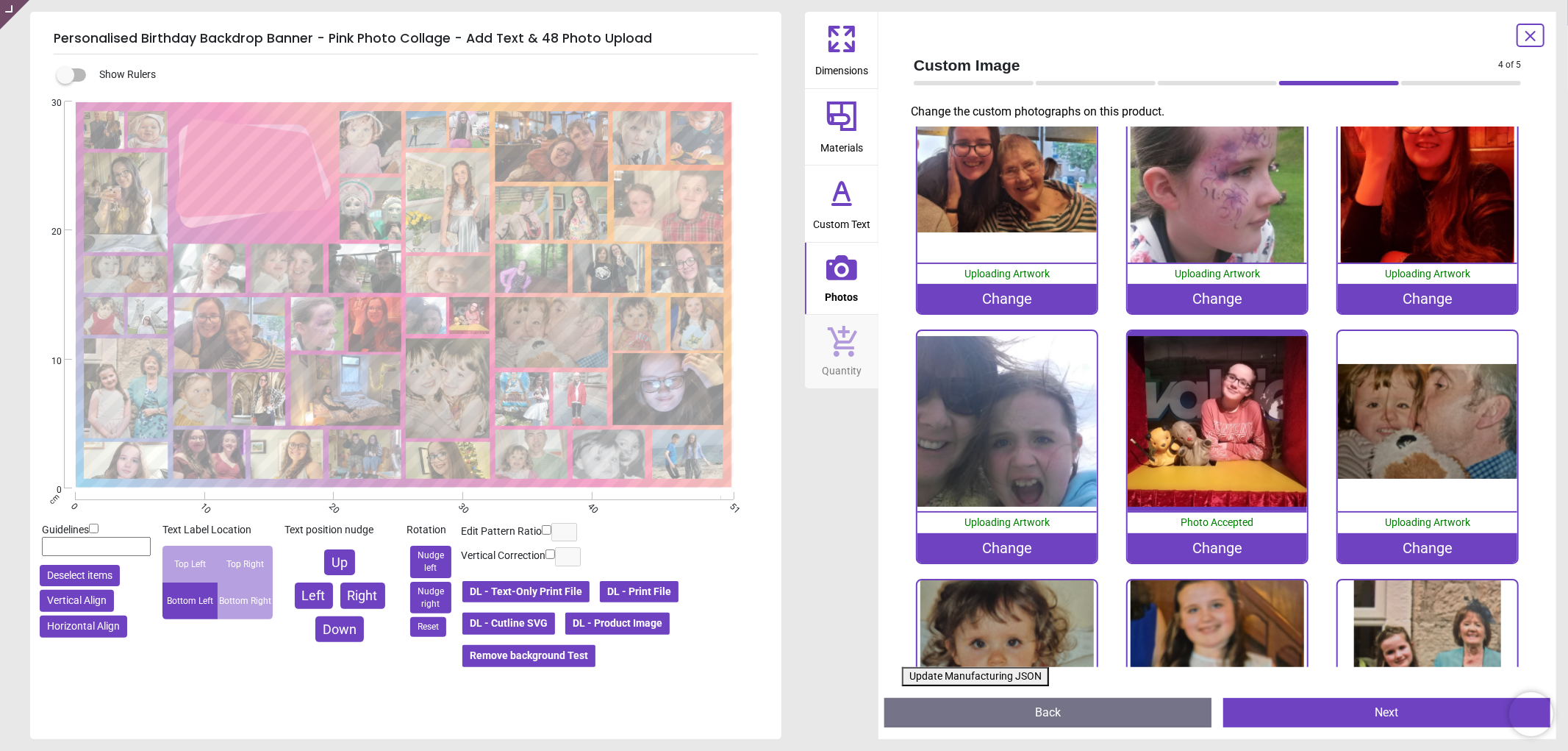
click at [928, 671] on button "Update Manufacturing JSON" at bounding box center [975, 677] width 147 height 19
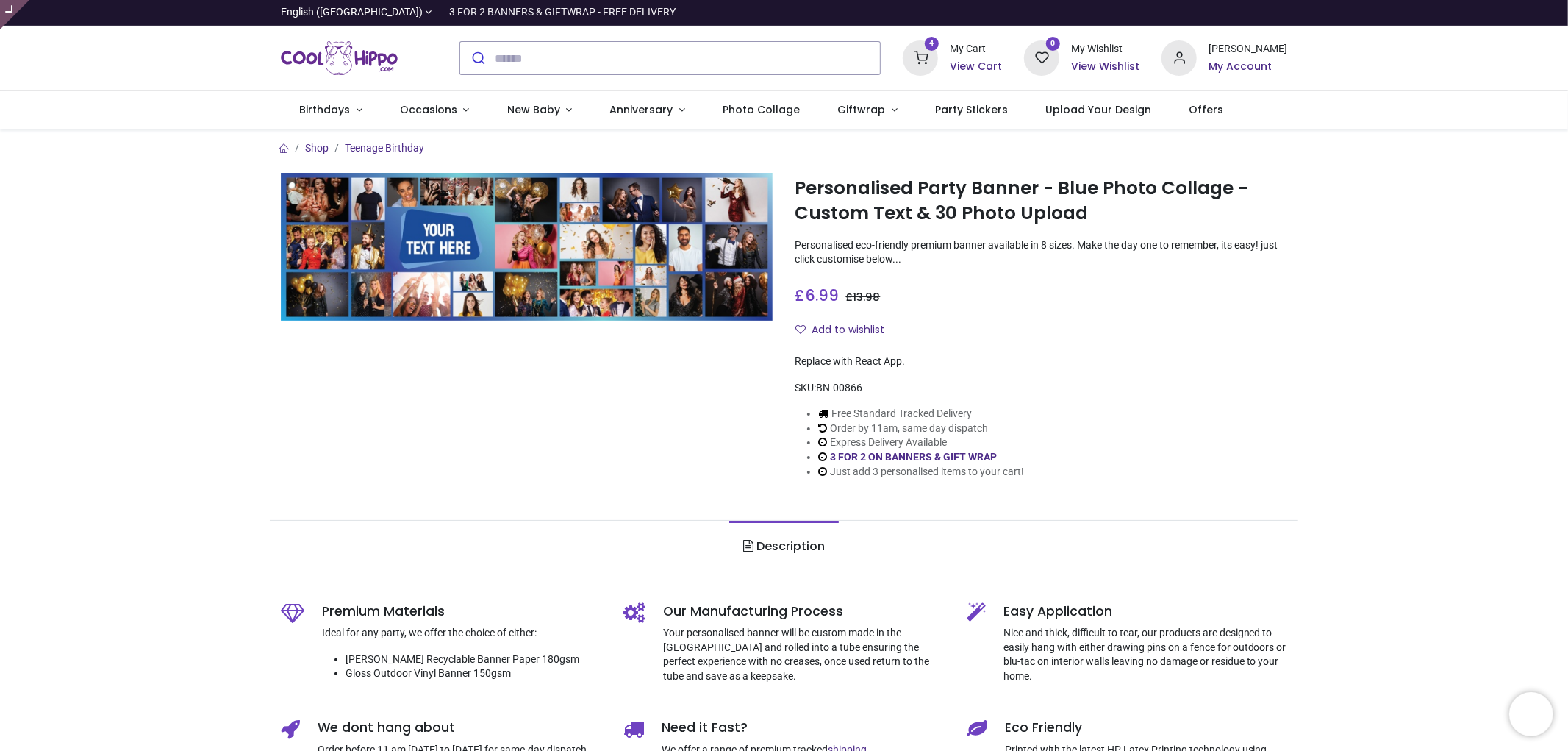
type input "**********"
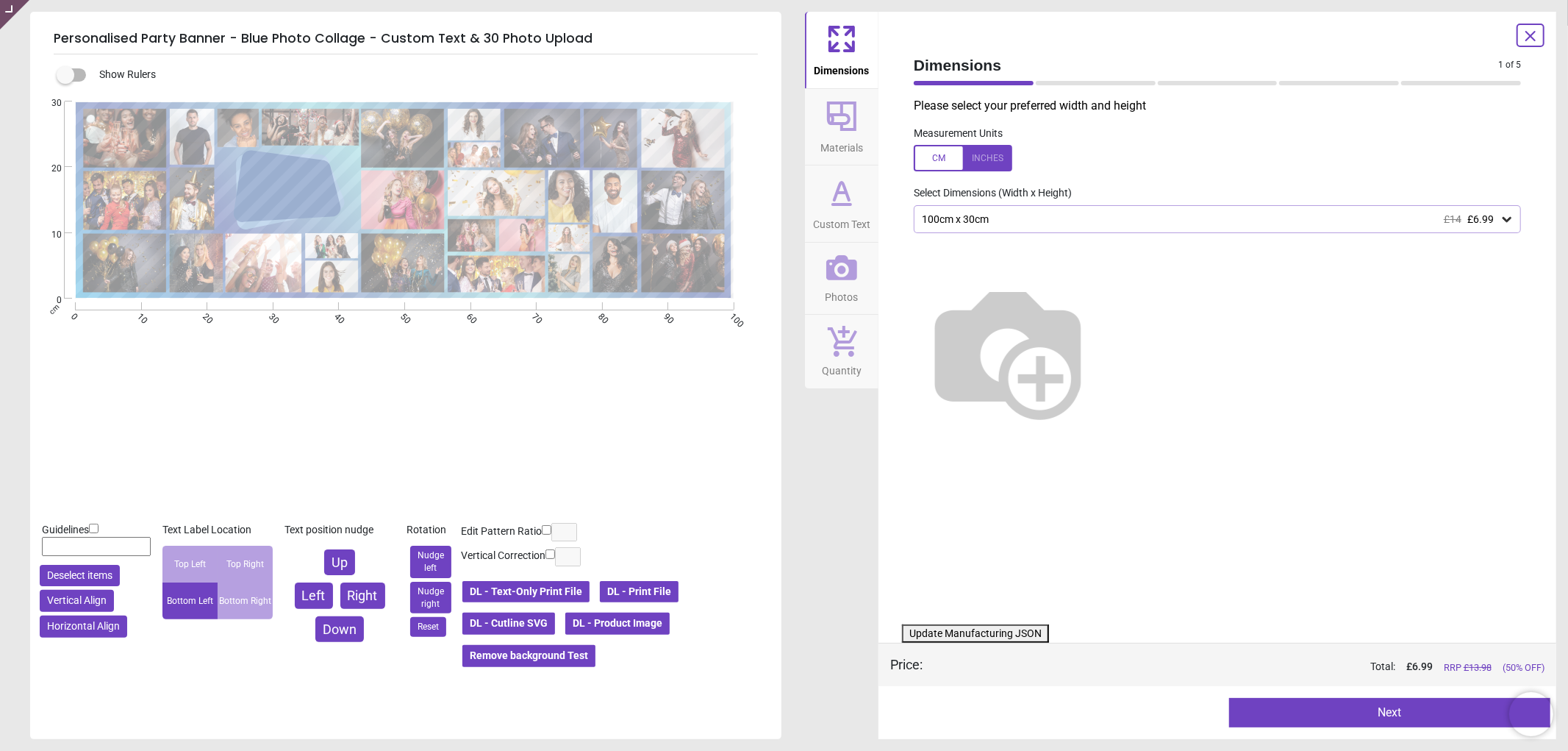
type textarea "**********"
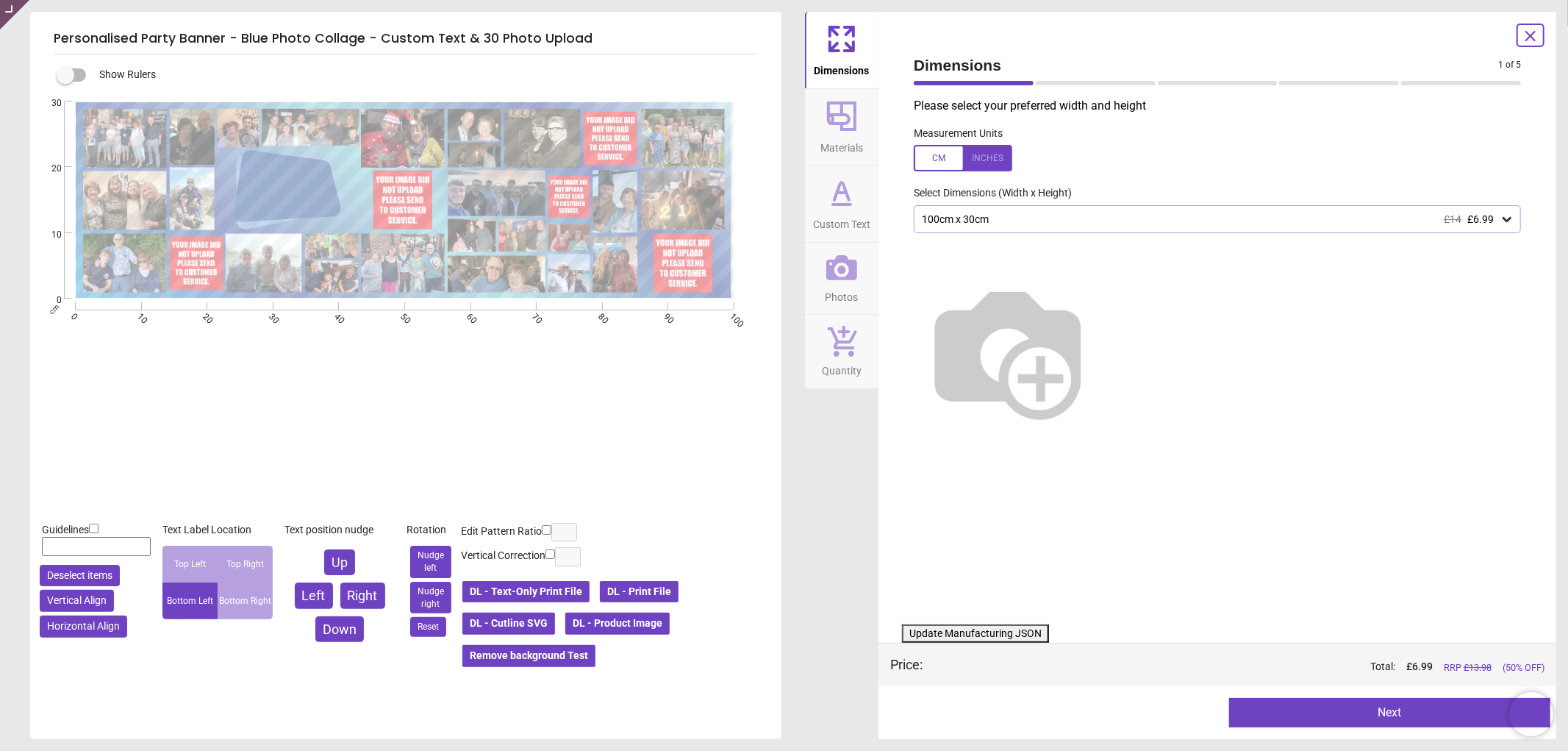
click at [846, 279] on icon at bounding box center [842, 267] width 31 height 25
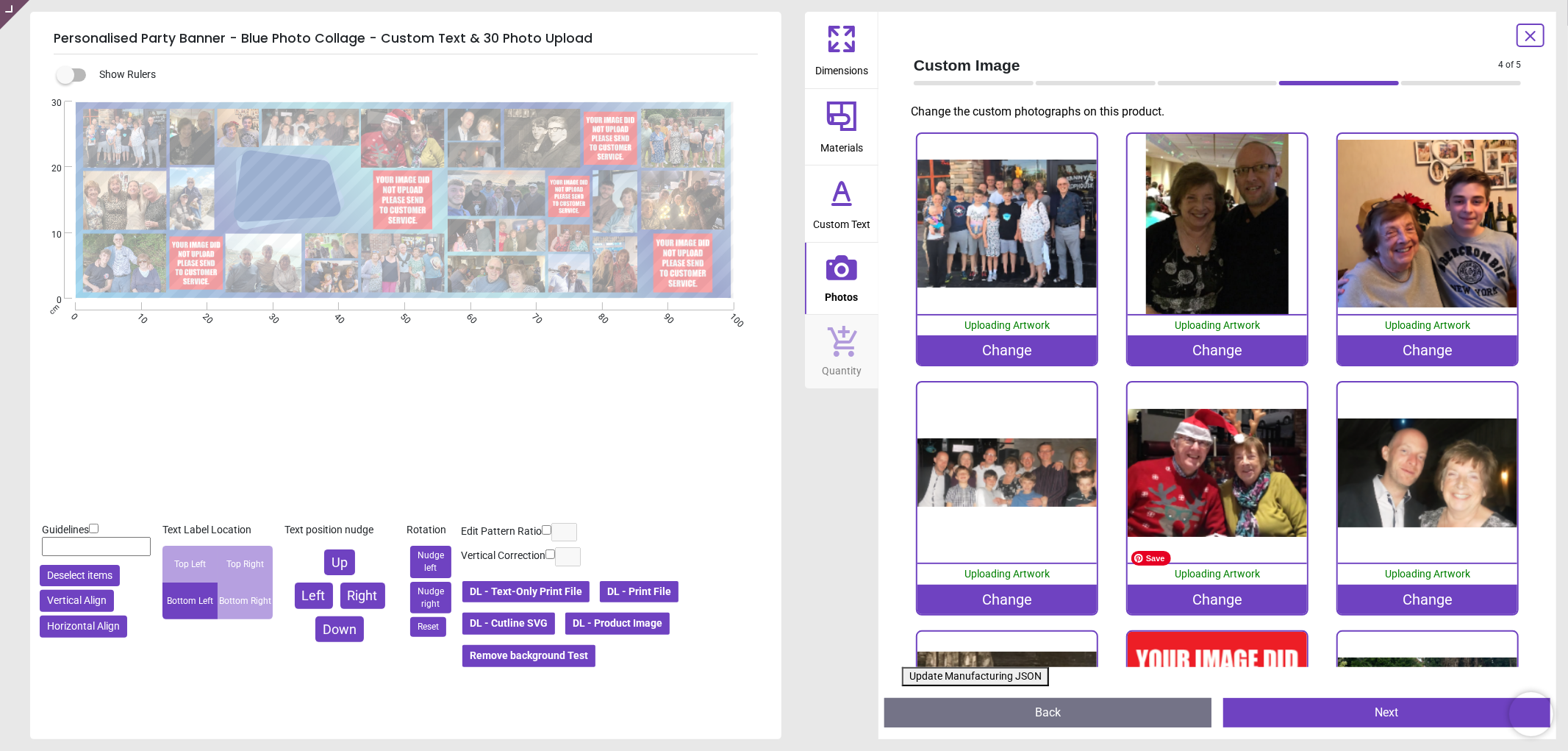
scroll to position [326, 0]
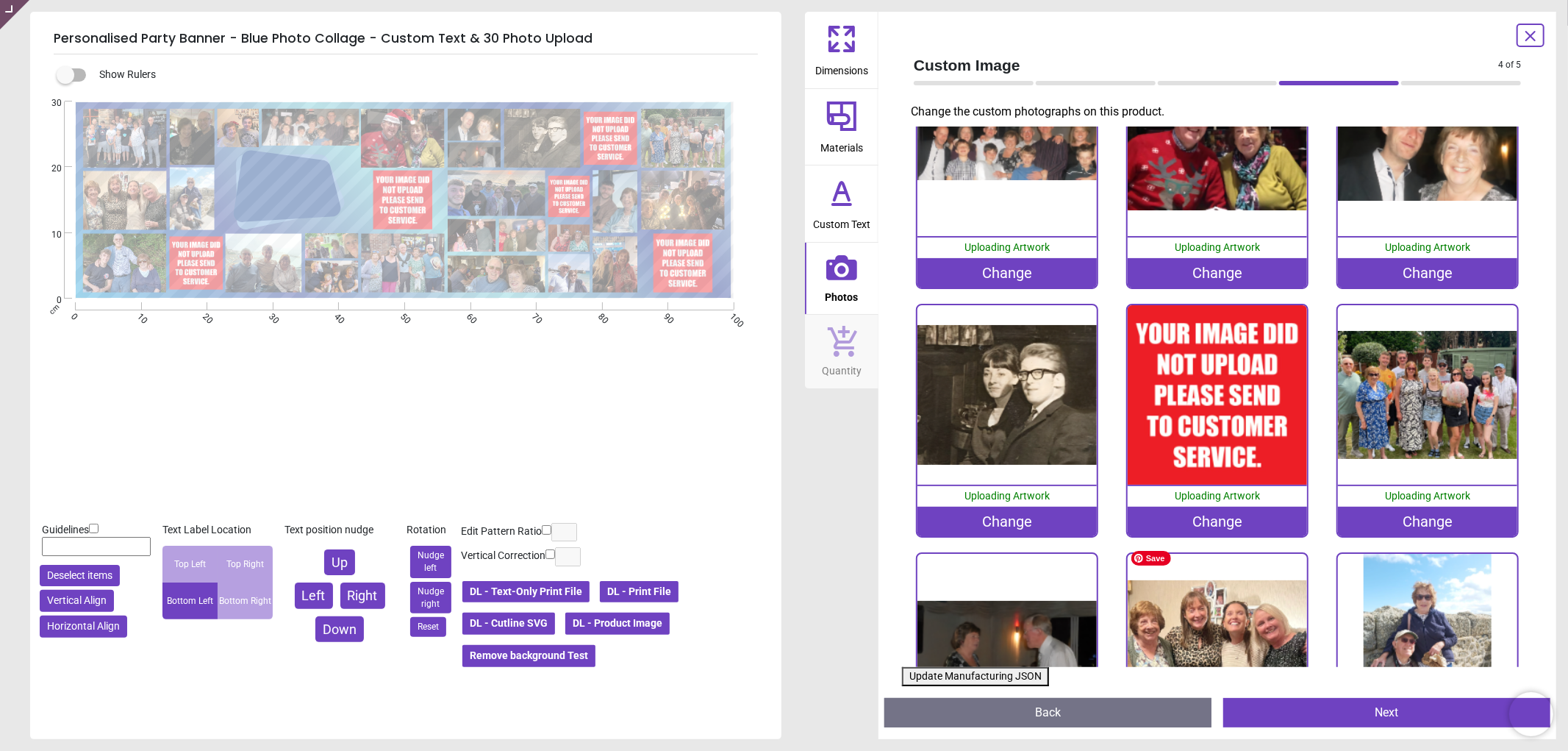
click at [1202, 511] on div "Change" at bounding box center [1217, 521] width 180 height 29
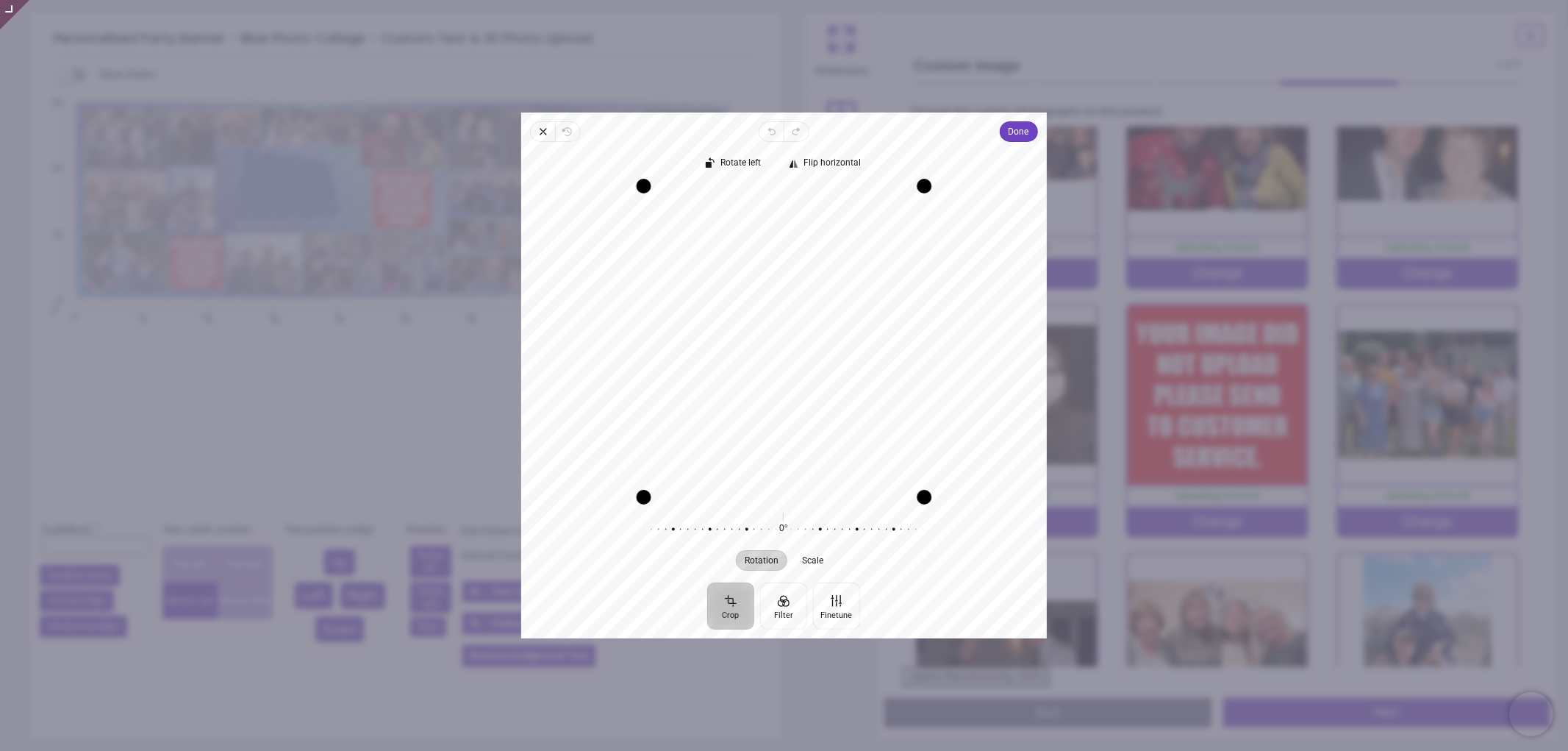
click at [803, 355] on div "Recenter" at bounding box center [784, 341] width 502 height 311
click at [1015, 127] on span "Done" at bounding box center [1019, 132] width 20 height 18
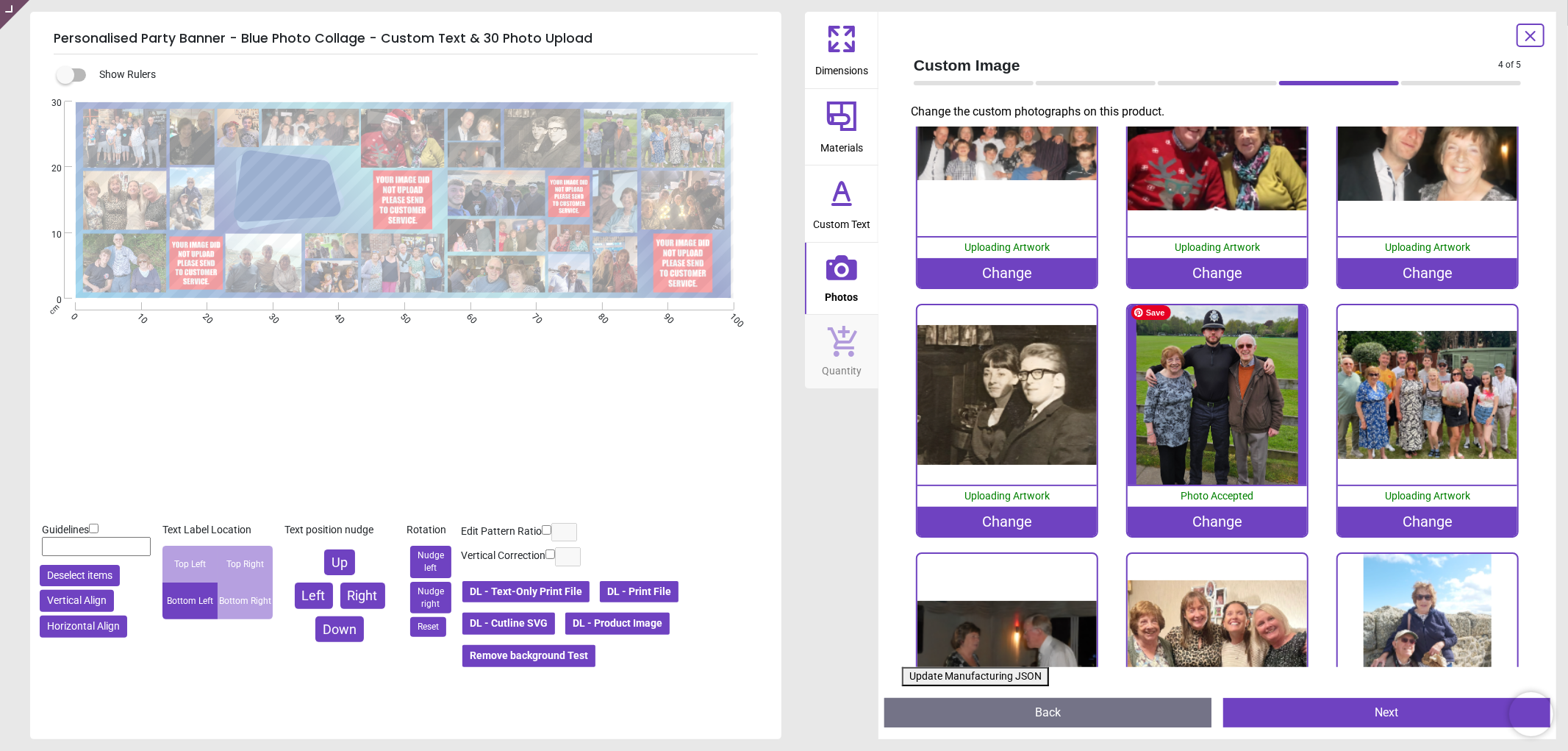
scroll to position [736, 0]
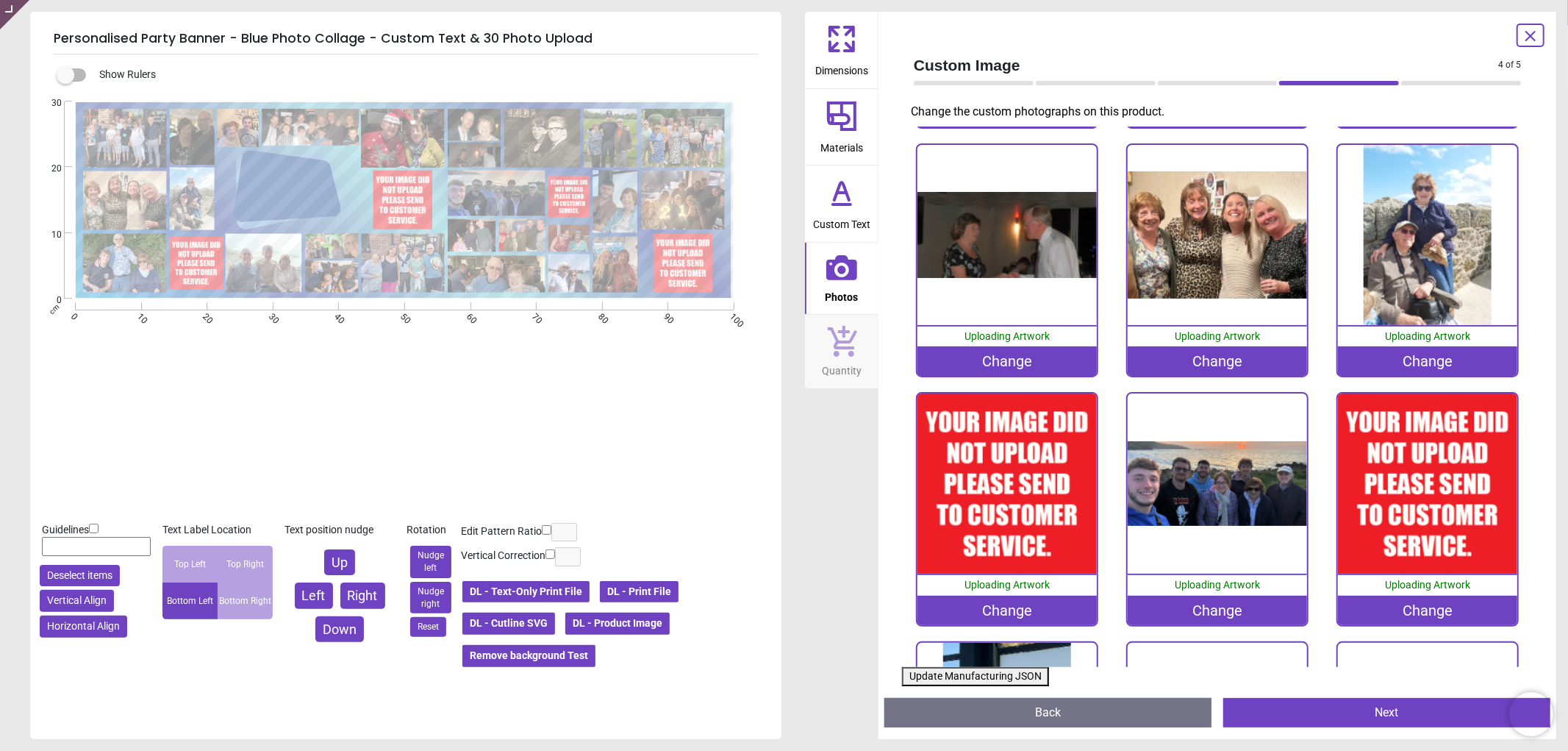
click at [976, 597] on div "Change" at bounding box center [1007, 611] width 180 height 29
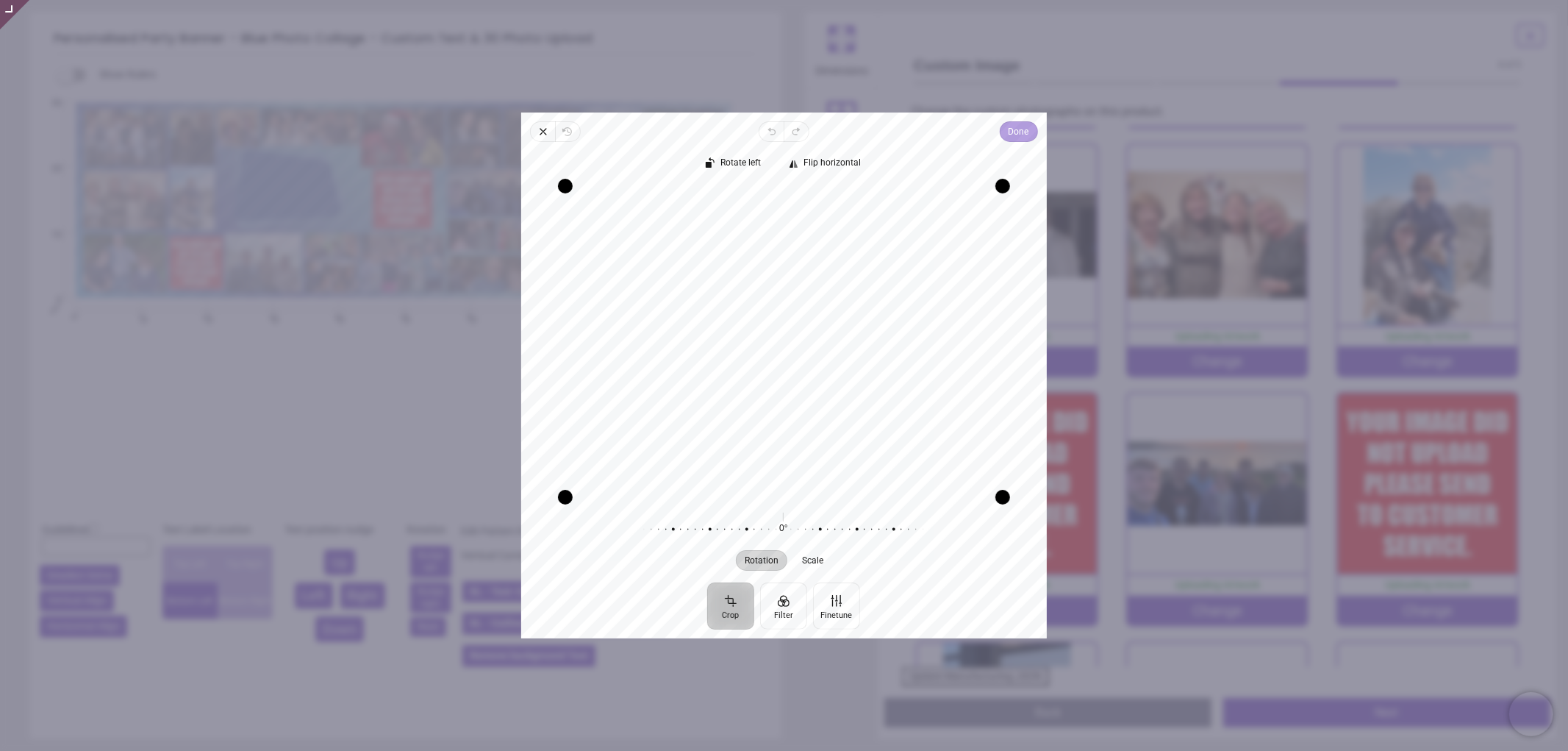
click at [1004, 140] on button "Done" at bounding box center [1019, 131] width 38 height 20
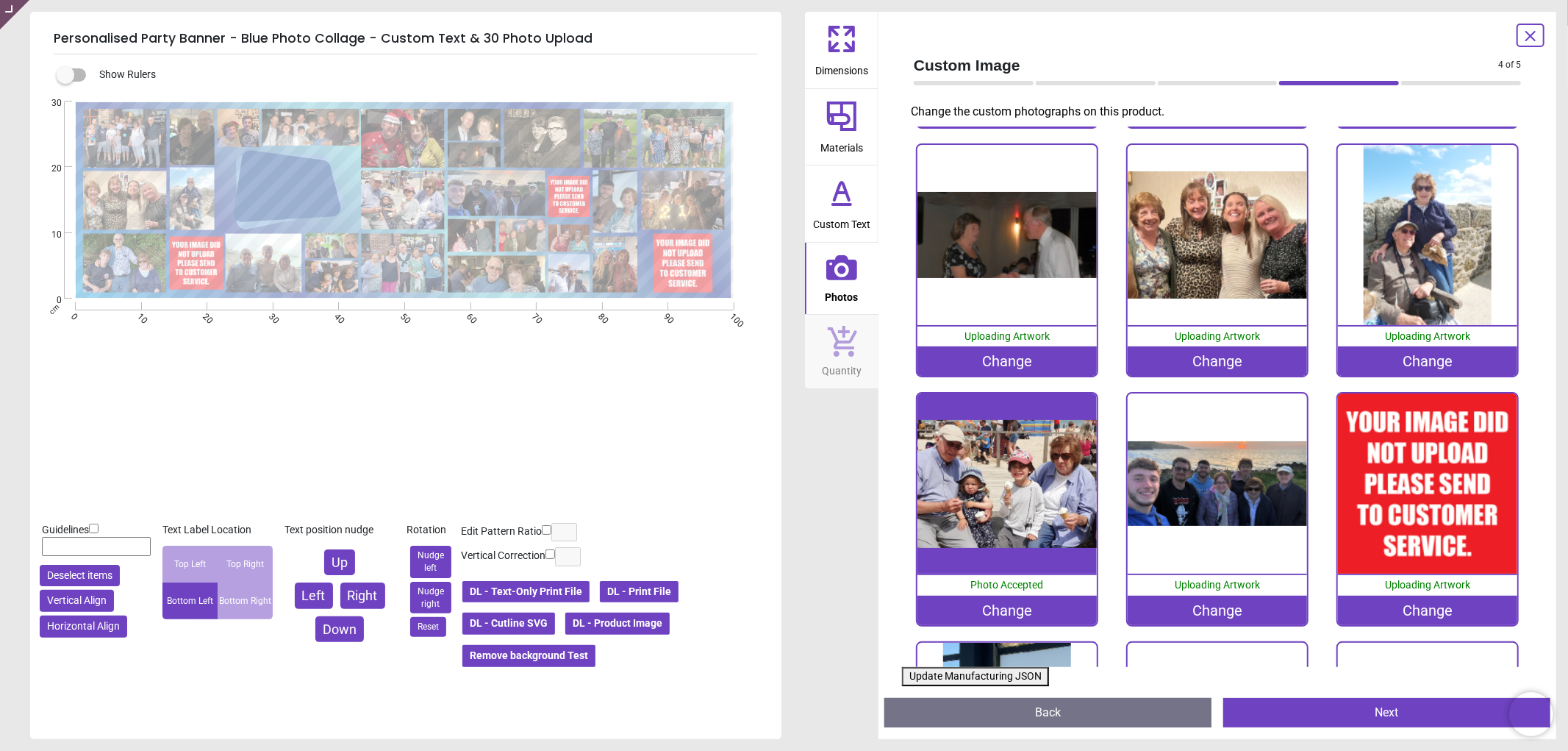
click at [1445, 596] on div "Change" at bounding box center [1428, 611] width 180 height 29
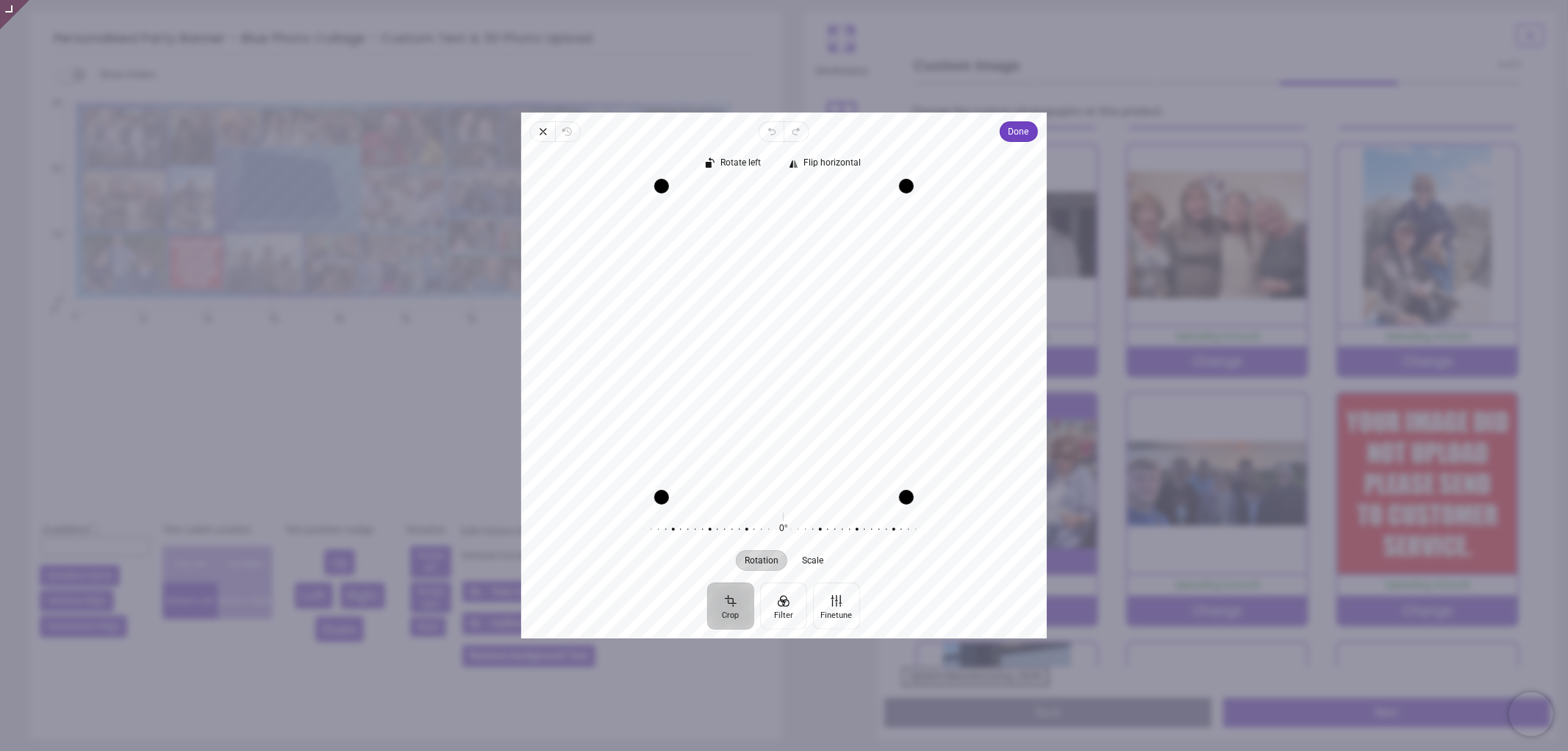
drag, startPoint x: 803, startPoint y: 347, endPoint x: 799, endPoint y: 378, distance: 31.3
click at [799, 378] on div "Recenter" at bounding box center [784, 341] width 502 height 311
click at [811, 289] on div "Recenter" at bounding box center [784, 341] width 502 height 311
click at [1016, 136] on span "Done" at bounding box center [1019, 132] width 20 height 18
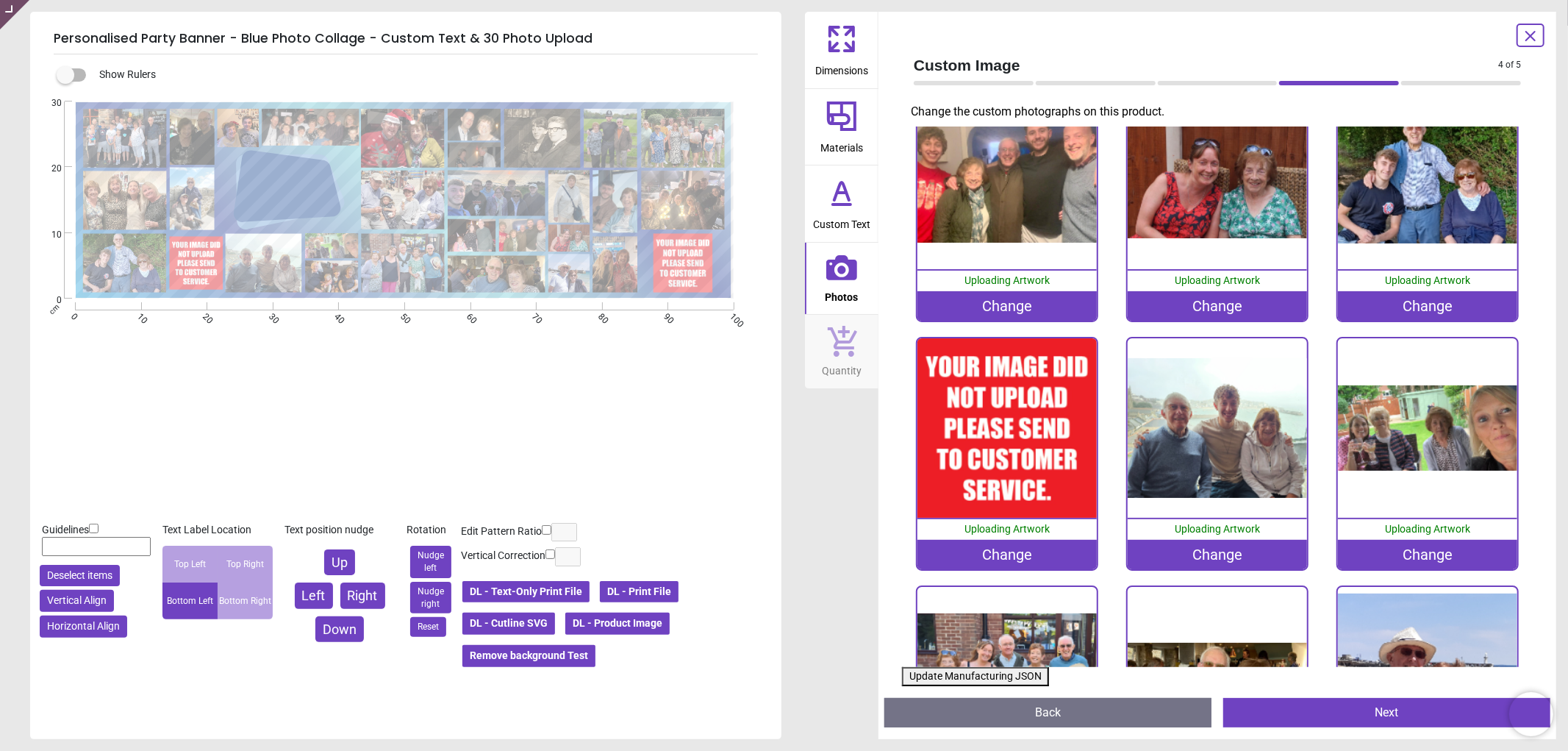
scroll to position [1552, 0]
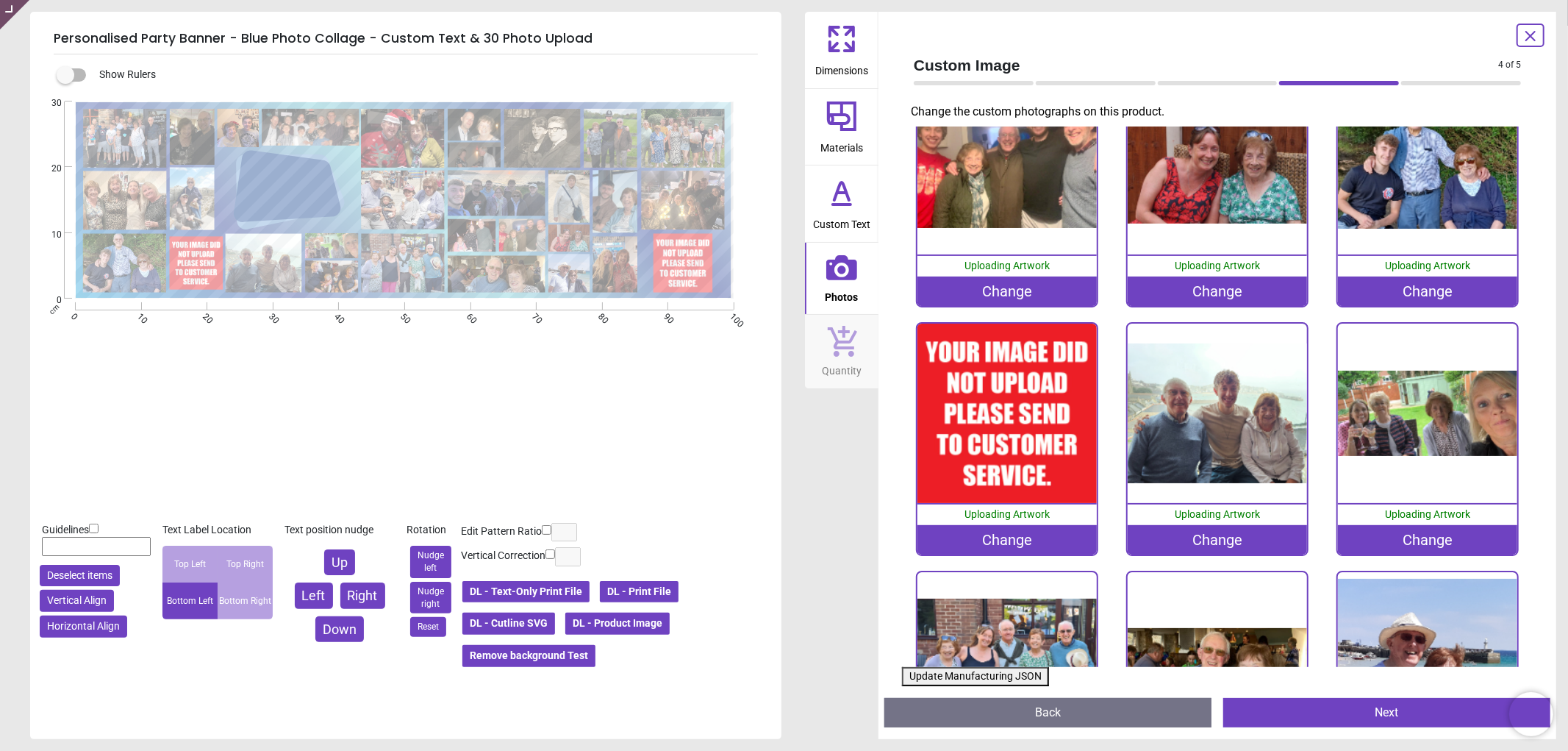
click at [979, 525] on div "Change" at bounding box center [1007, 540] width 180 height 29
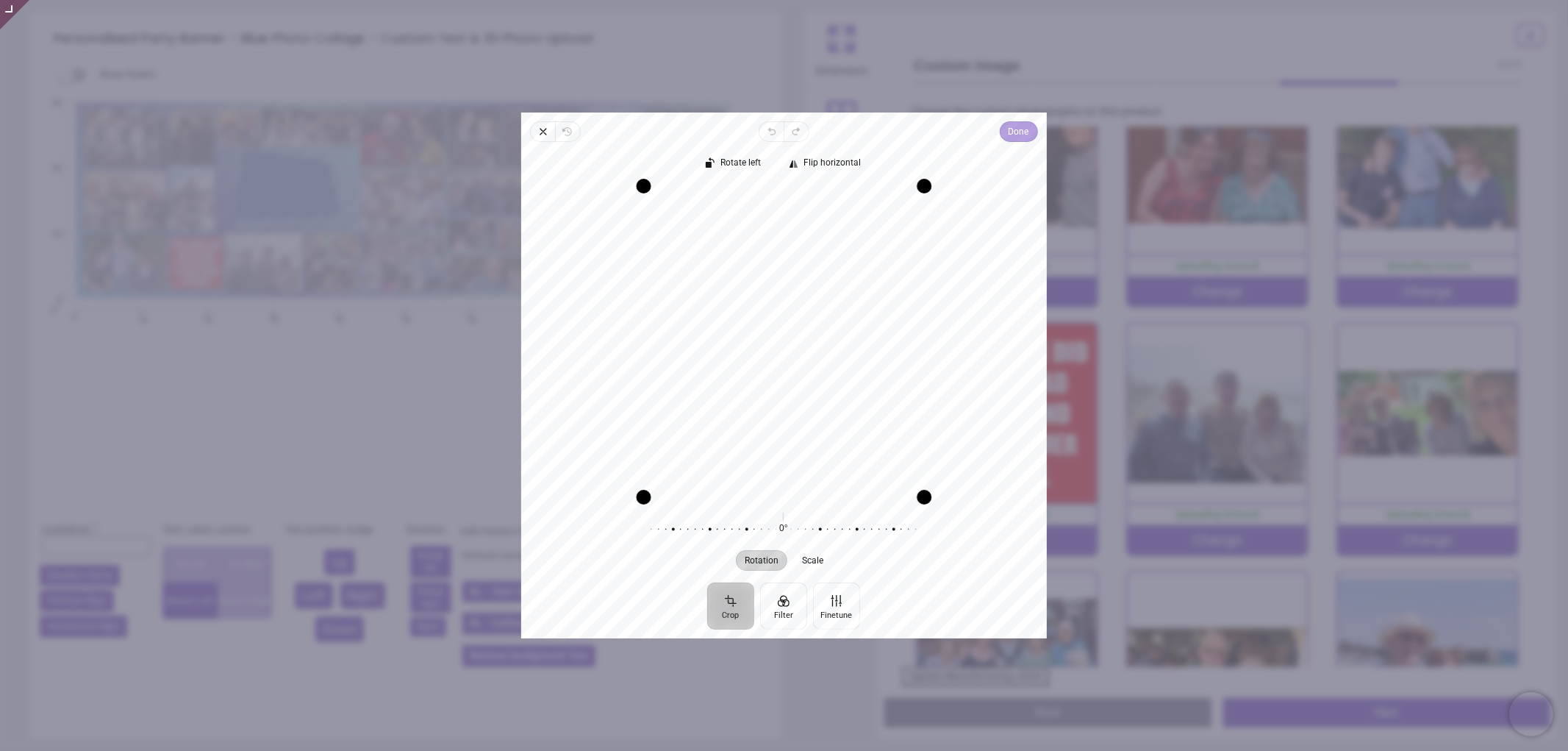
click at [1022, 140] on span "Done" at bounding box center [1019, 132] width 20 height 18
